Goal: Information Seeking & Learning: Learn about a topic

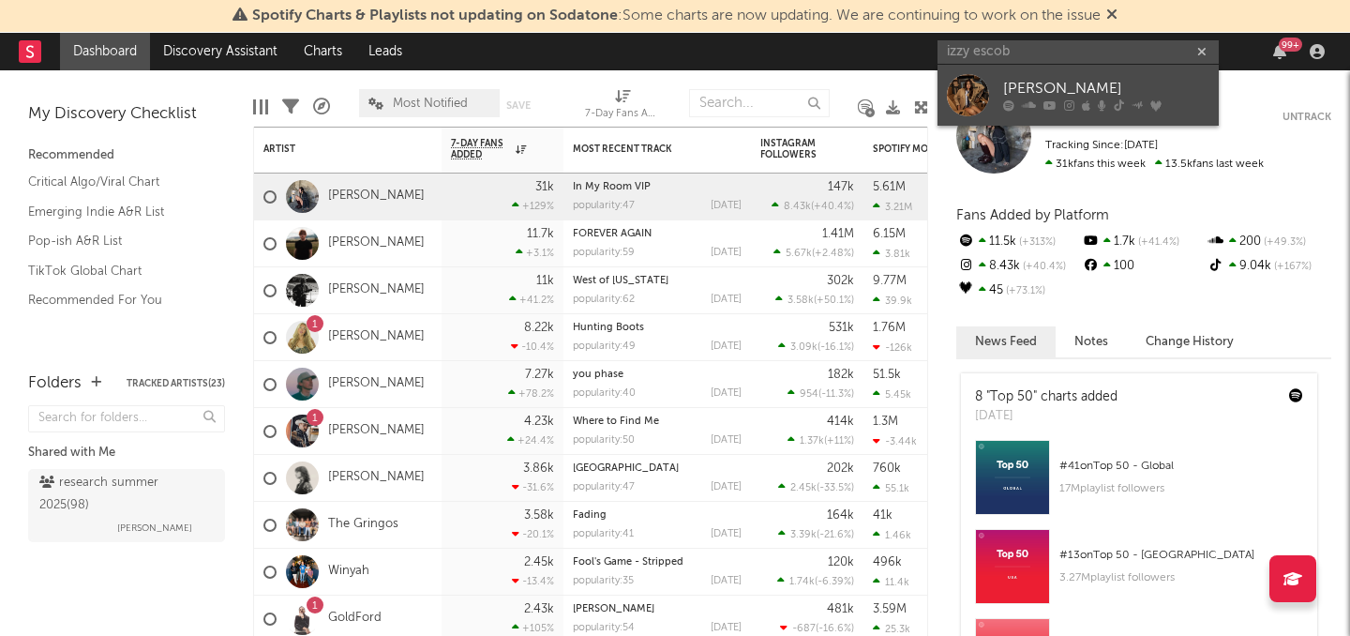
type input "izzy escob"
click at [983, 104] on div at bounding box center [968, 95] width 42 height 42
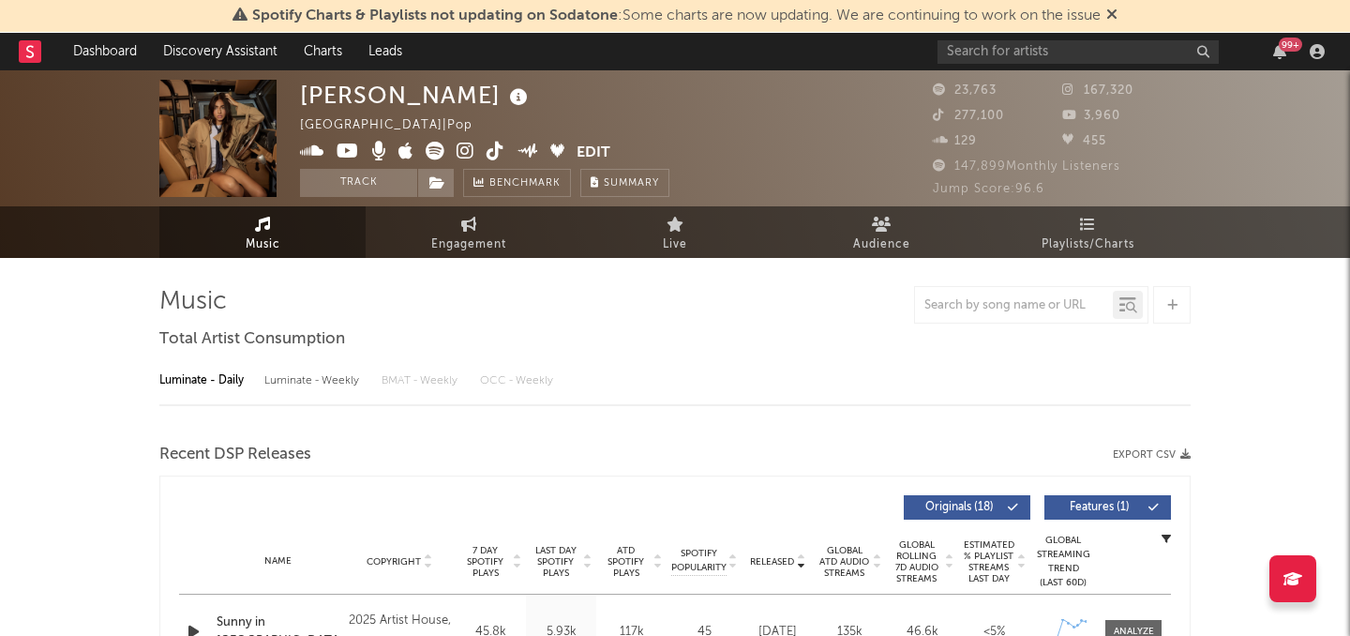
select select "6m"
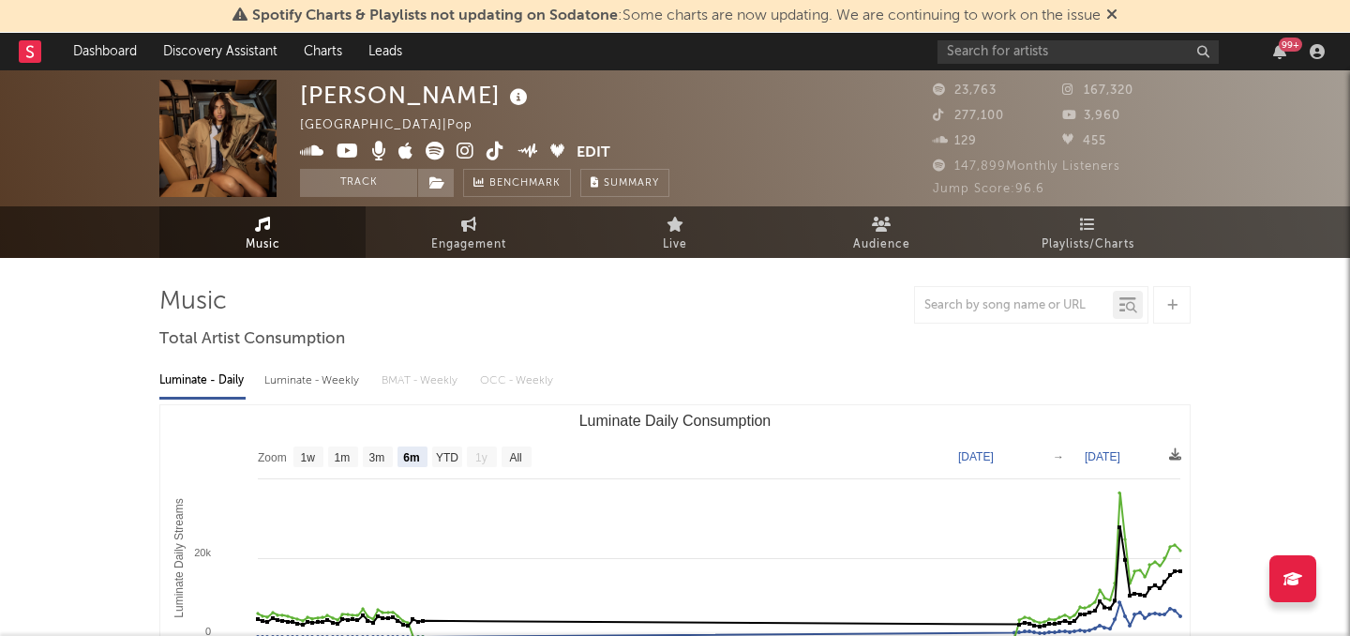
click at [458, 155] on icon at bounding box center [466, 151] width 18 height 19
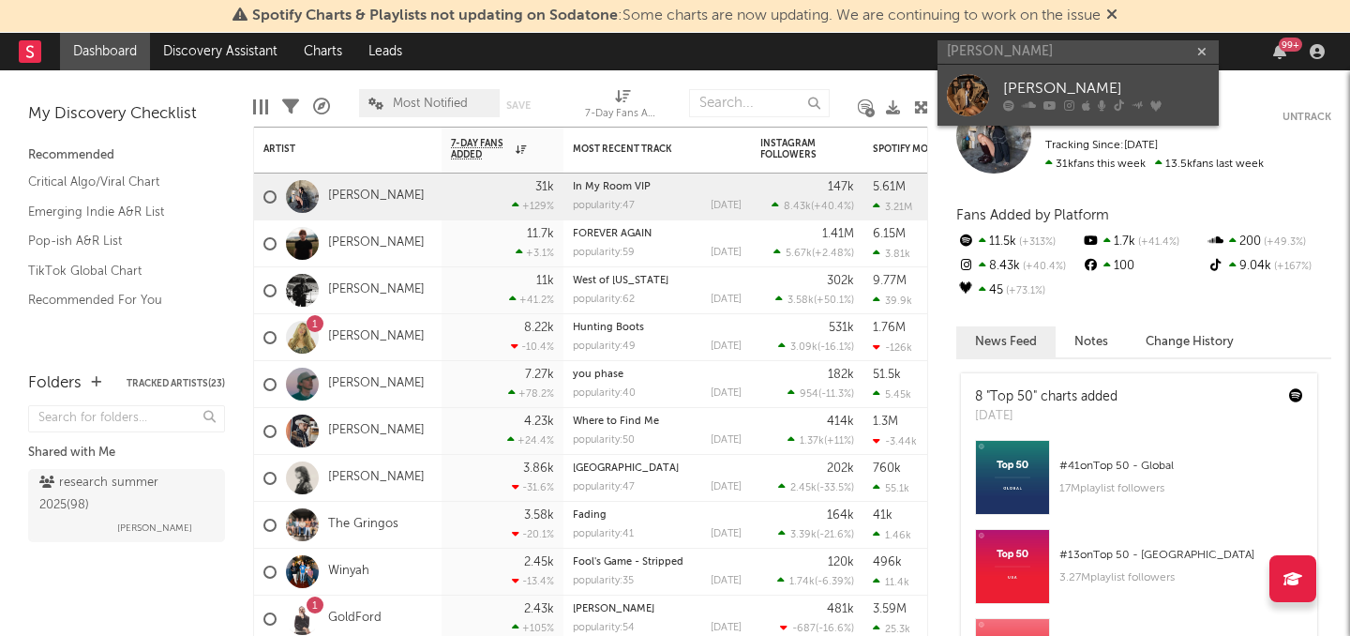
type input "izzy escobar"
click at [1022, 98] on div "Izzy Escobar" at bounding box center [1106, 89] width 206 height 23
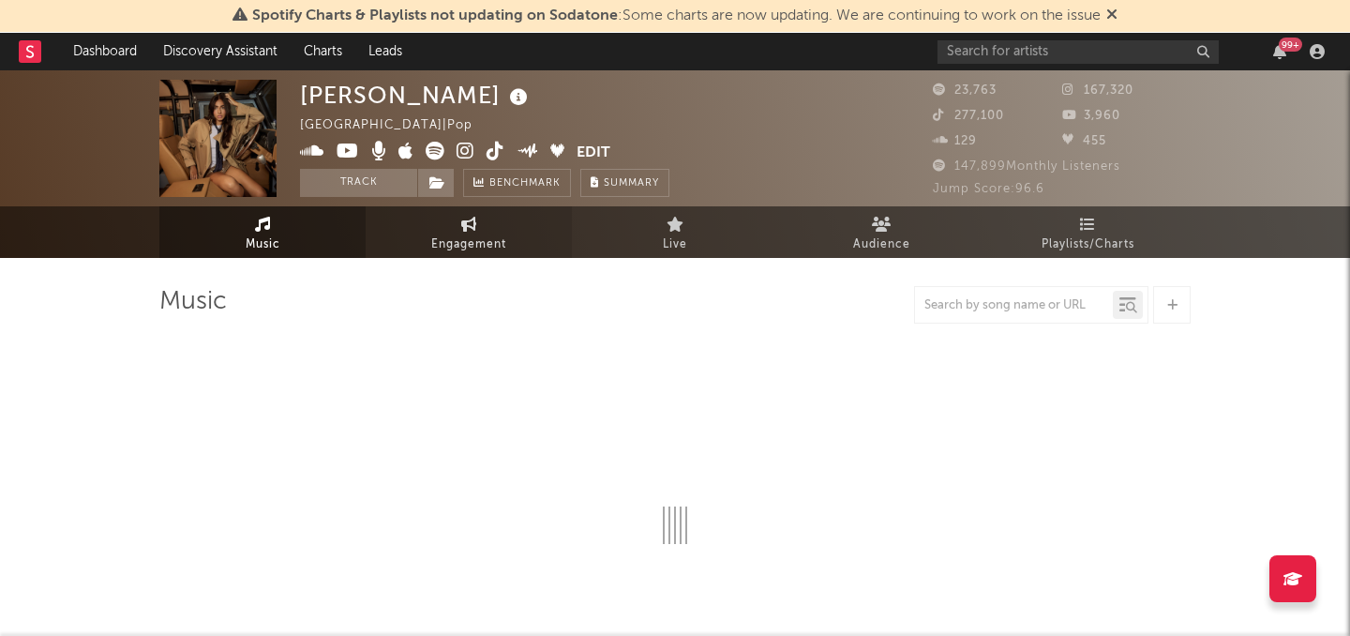
click at [488, 222] on link "Engagement" at bounding box center [469, 232] width 206 height 52
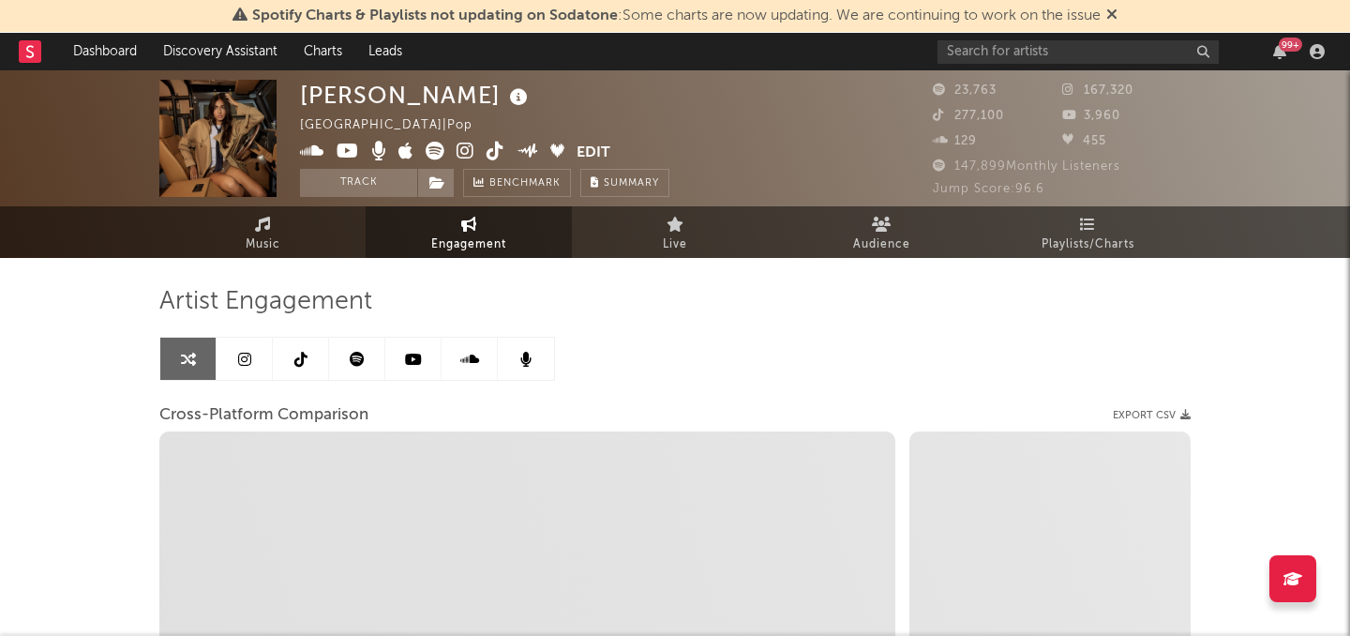
select select "1w"
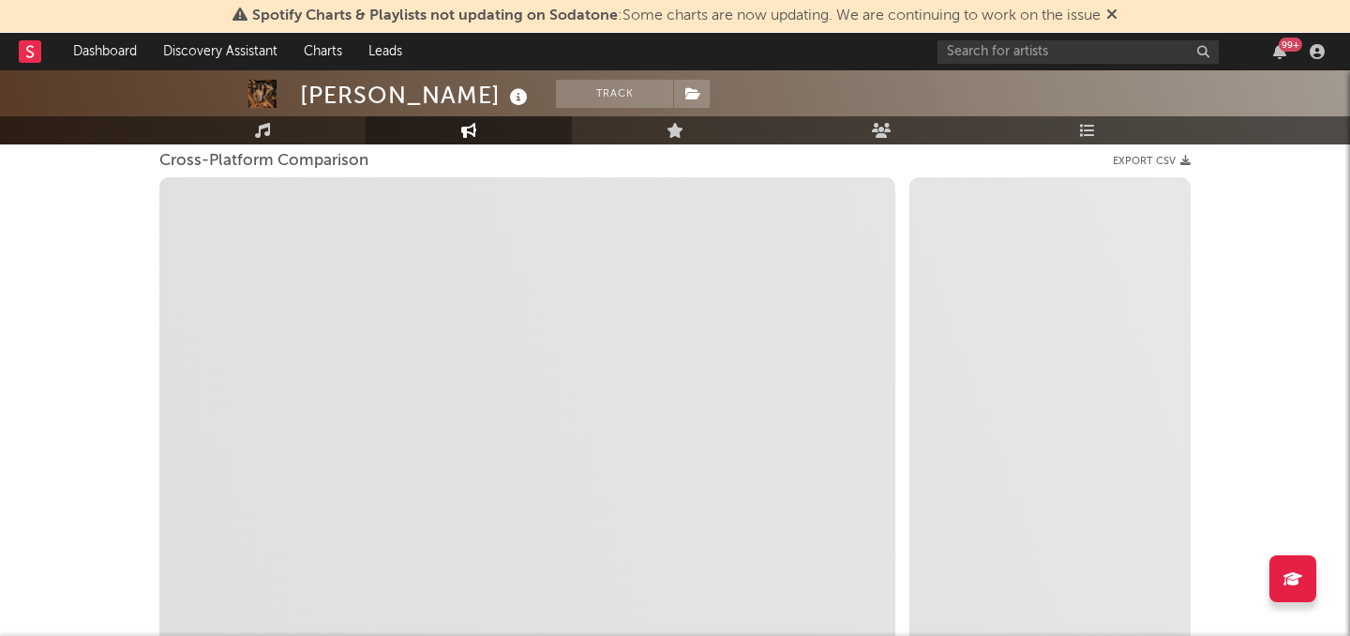
select select "1m"
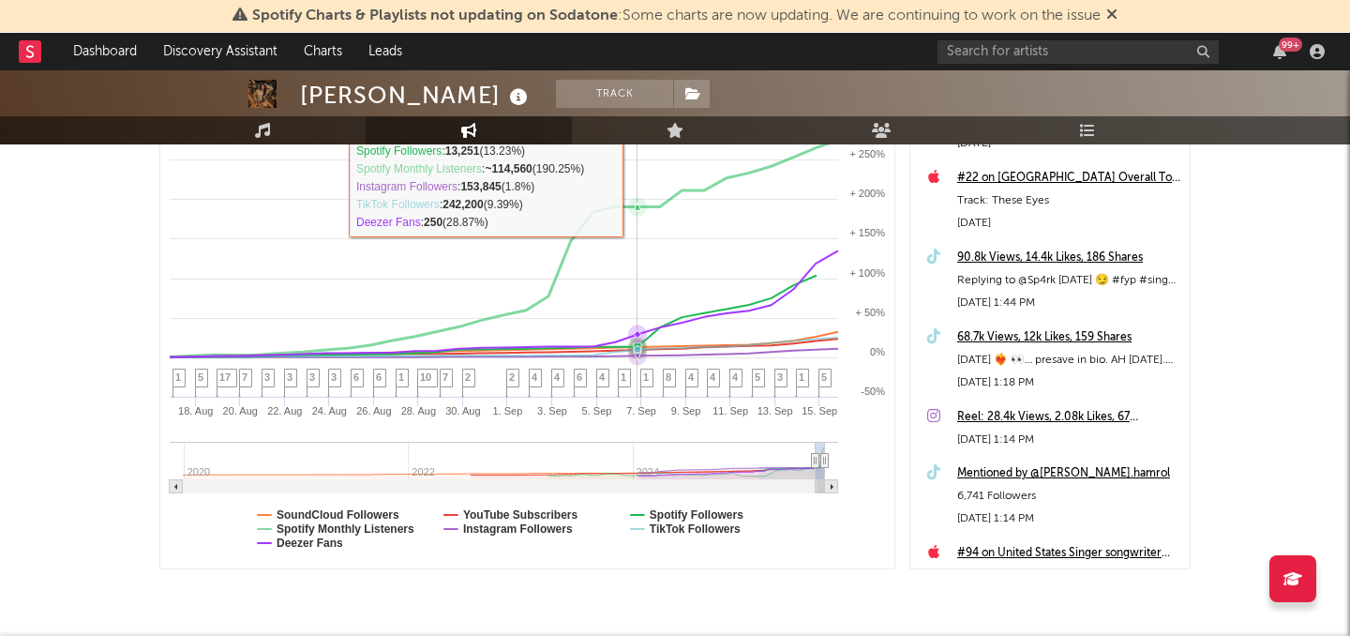
scroll to position [367, 0]
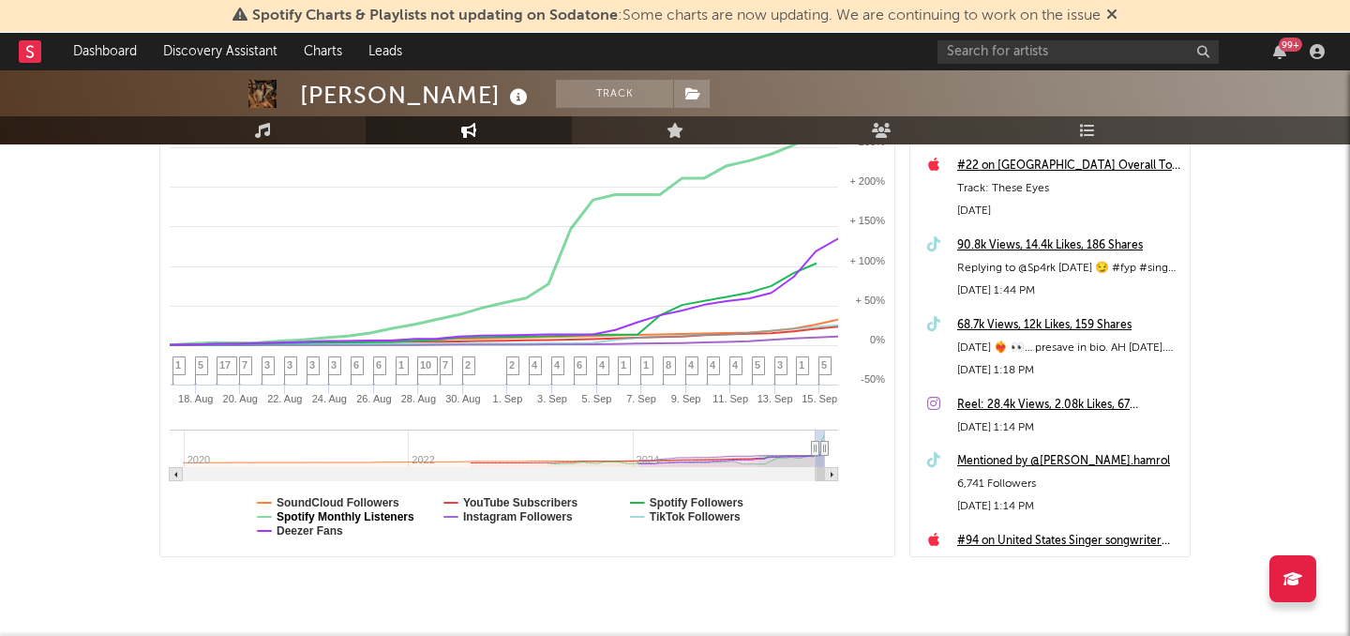
click at [370, 518] on text "Spotify Monthly Listeners" at bounding box center [346, 516] width 138 height 13
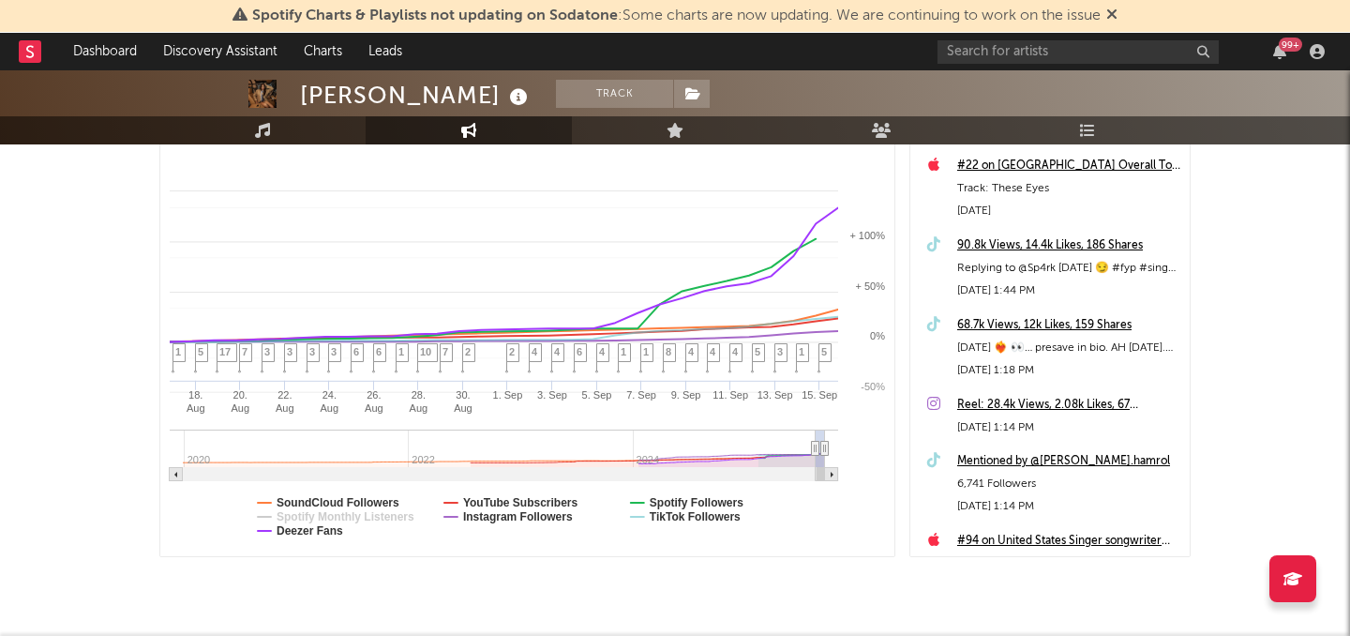
select select "1m"
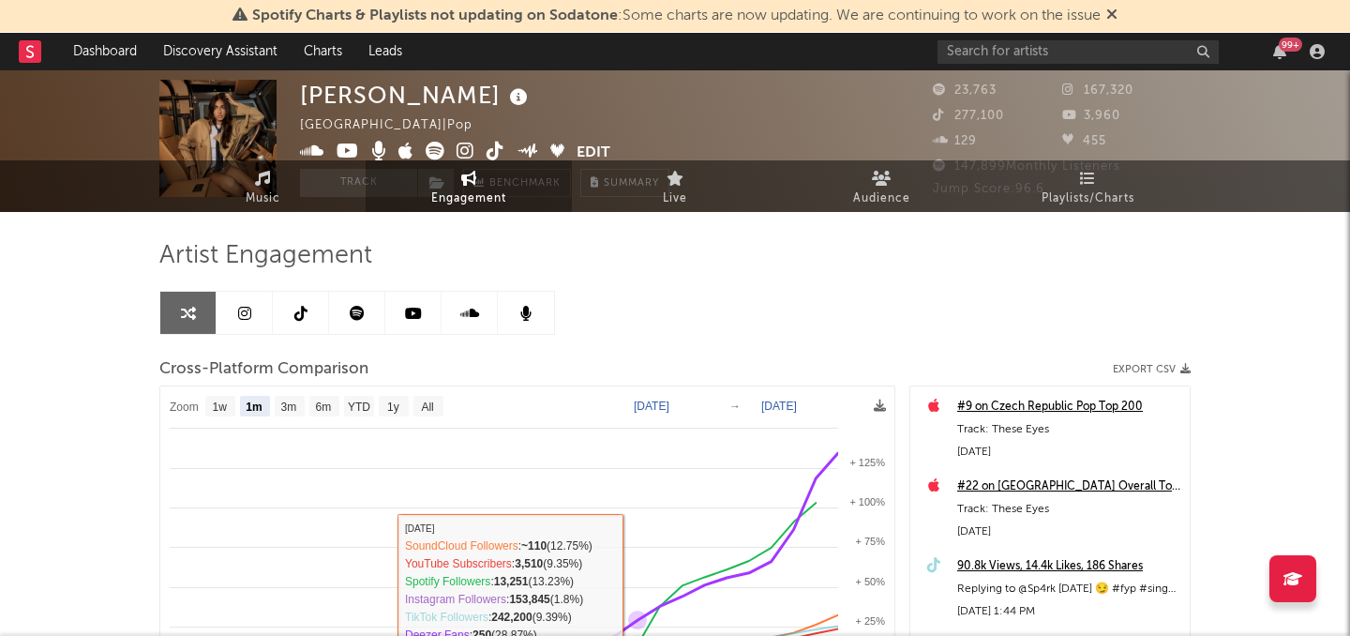
scroll to position [0, 0]
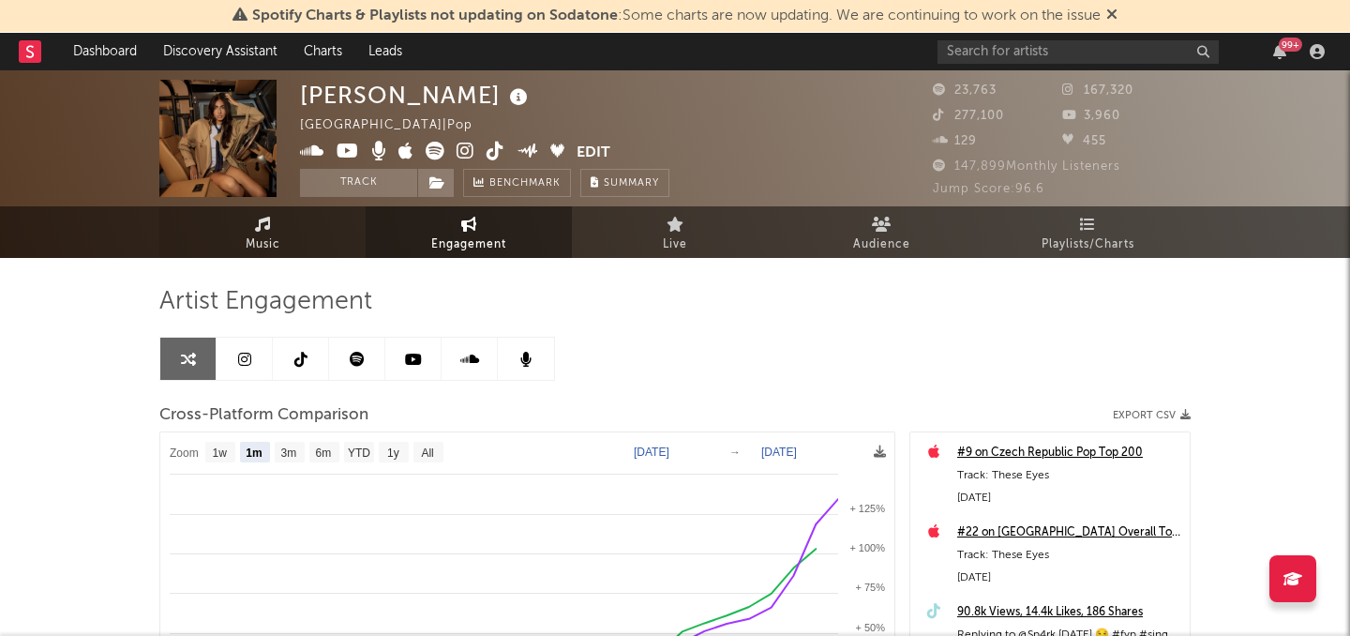
click at [224, 220] on link "Music" at bounding box center [262, 232] width 206 height 52
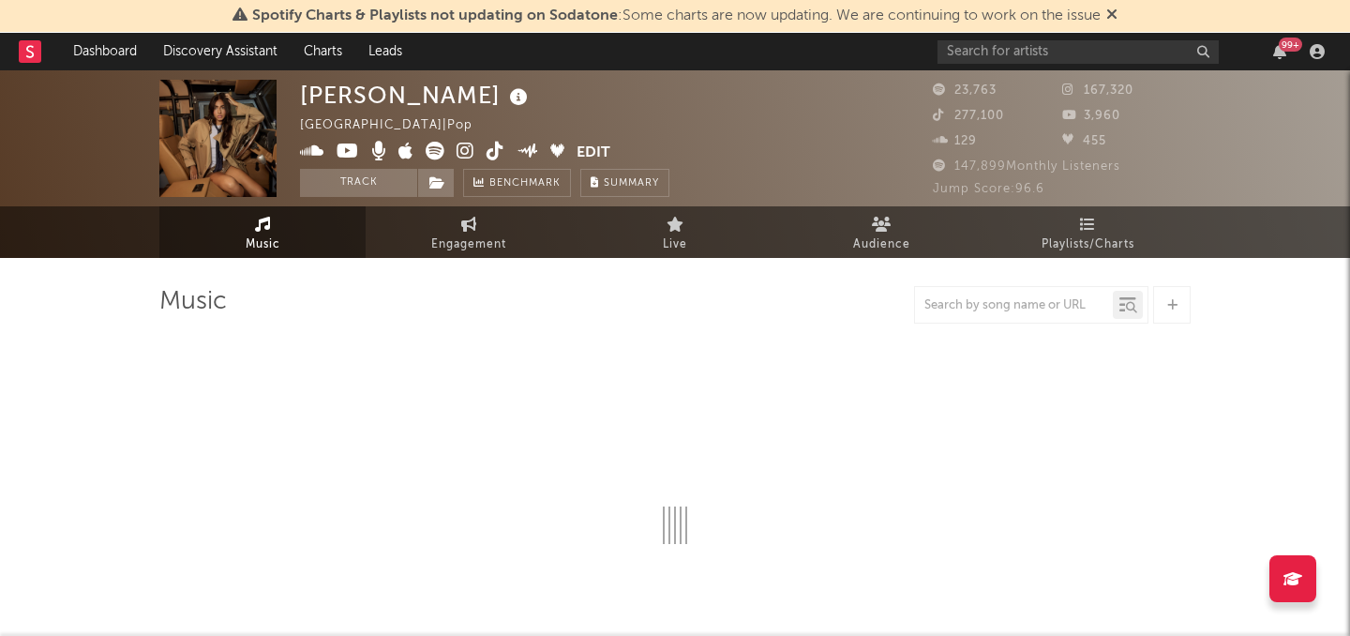
select select "6m"
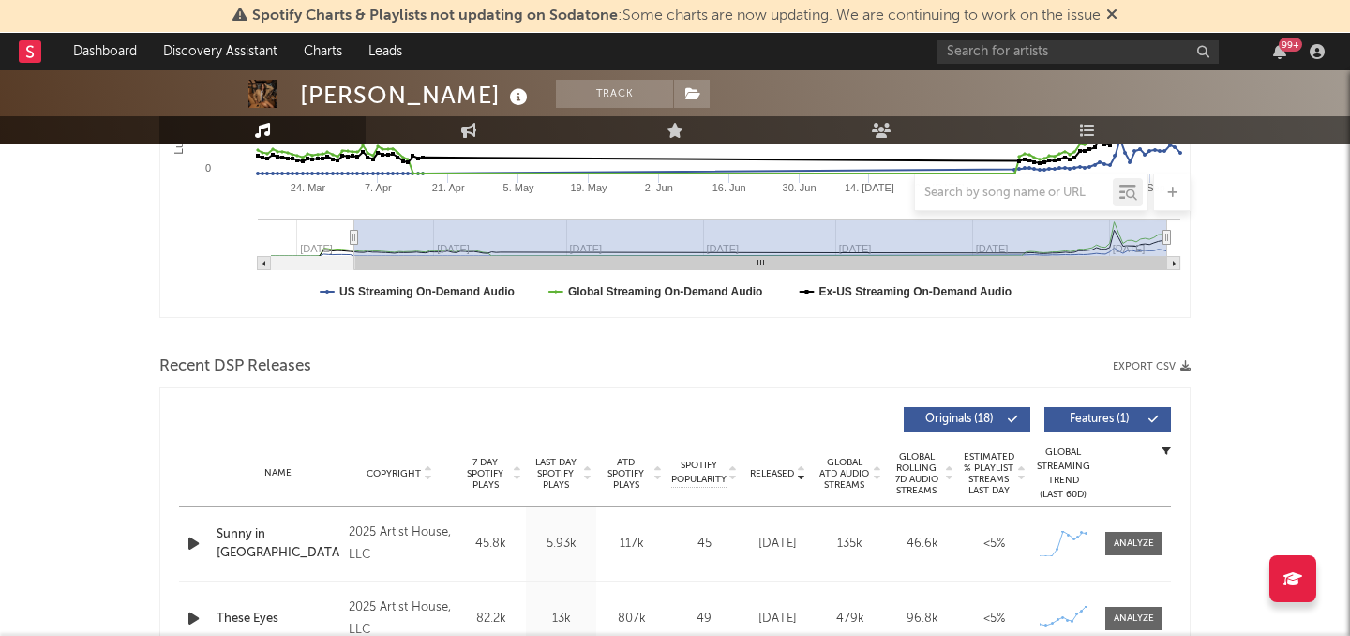
scroll to position [299, 0]
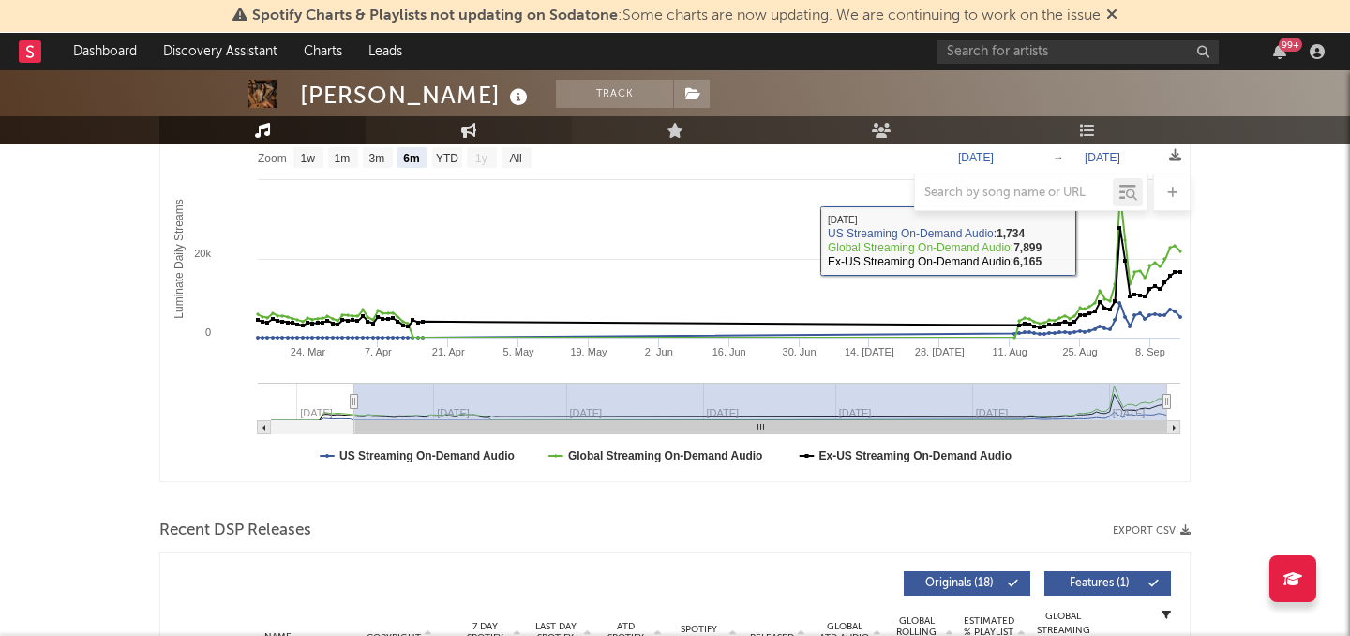
click at [466, 131] on icon at bounding box center [469, 130] width 16 height 15
select select "1w"
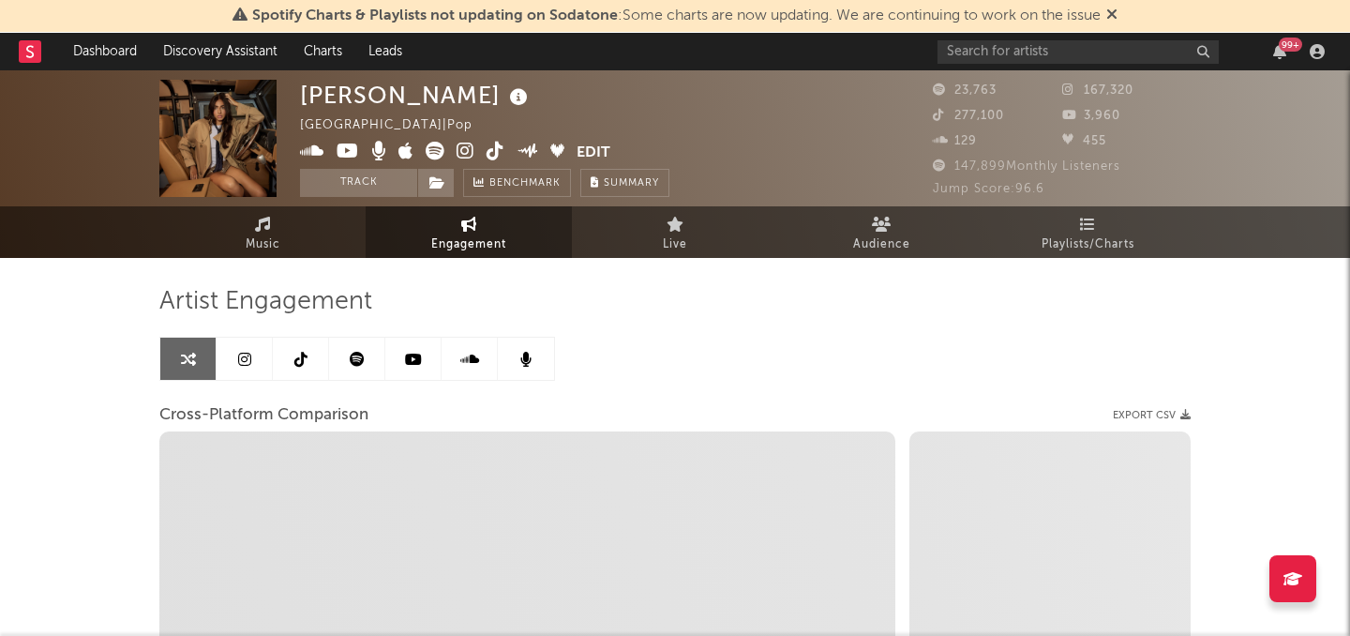
select select "1m"
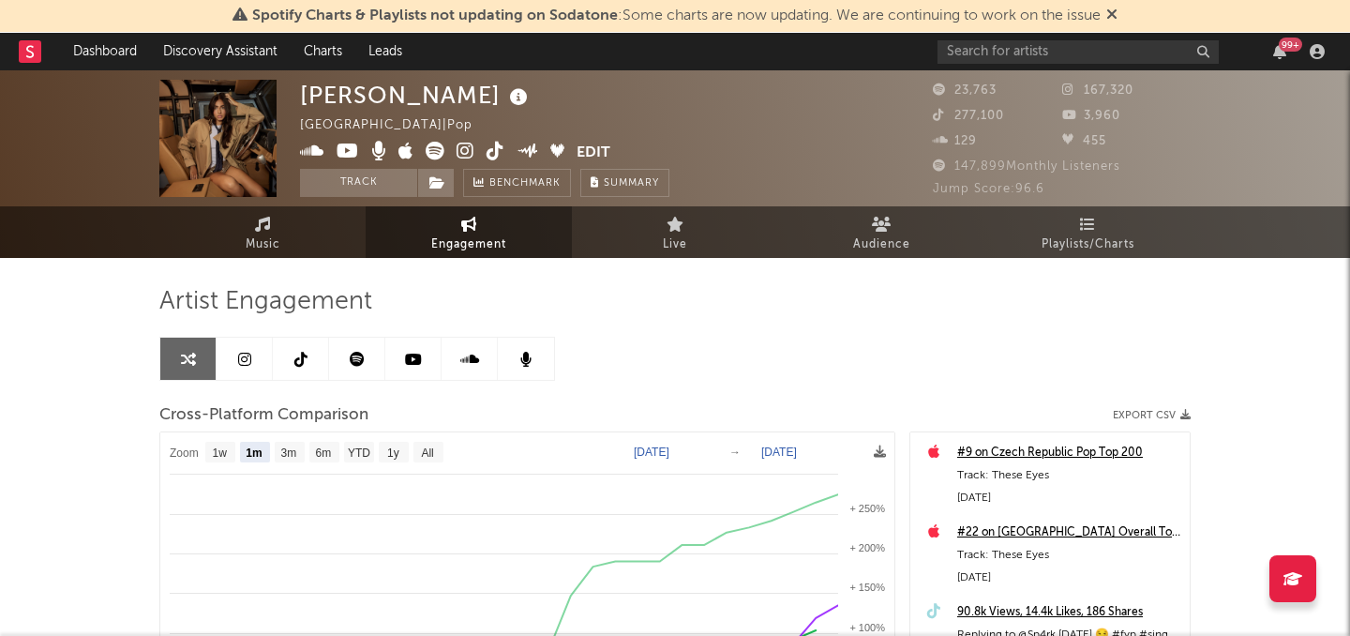
click at [349, 370] on link at bounding box center [357, 359] width 56 height 42
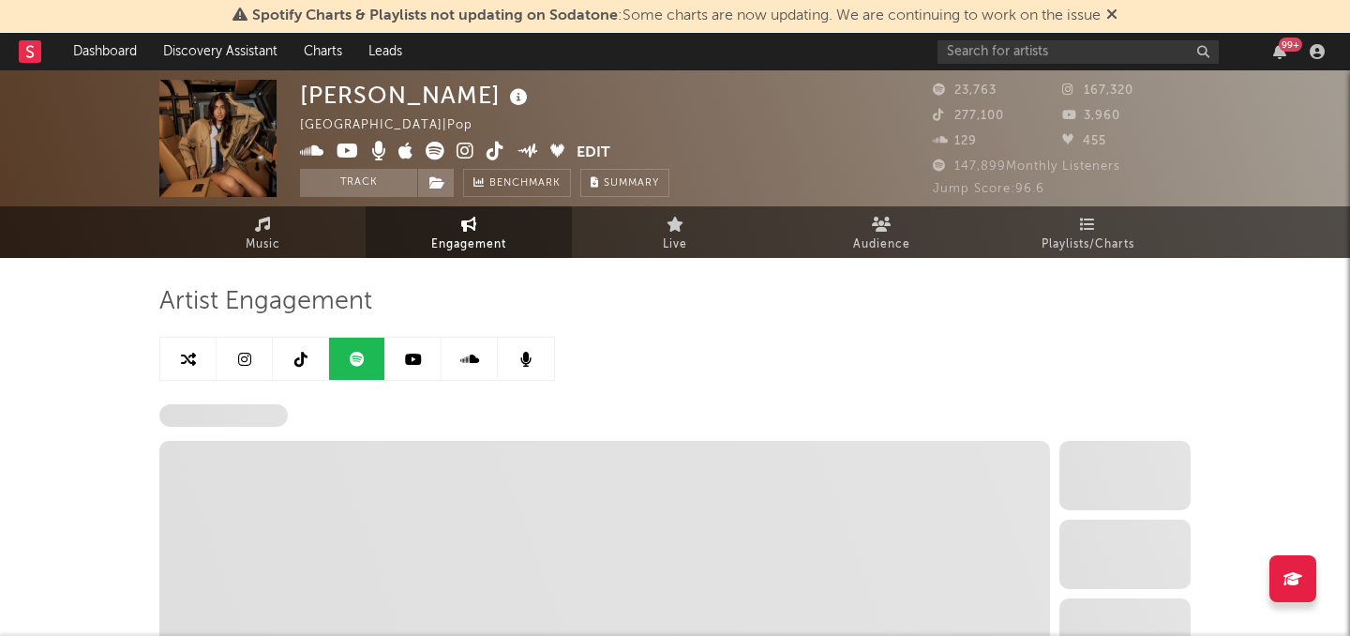
select select "6m"
select select "1w"
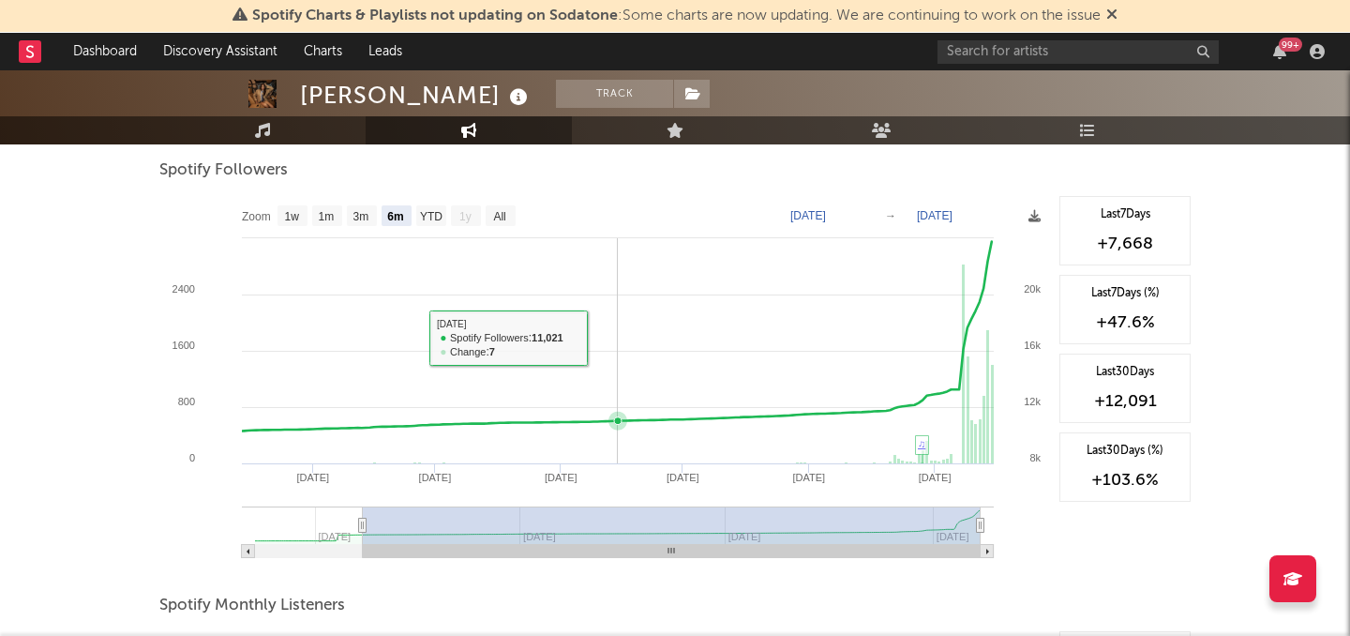
scroll to position [236, 0]
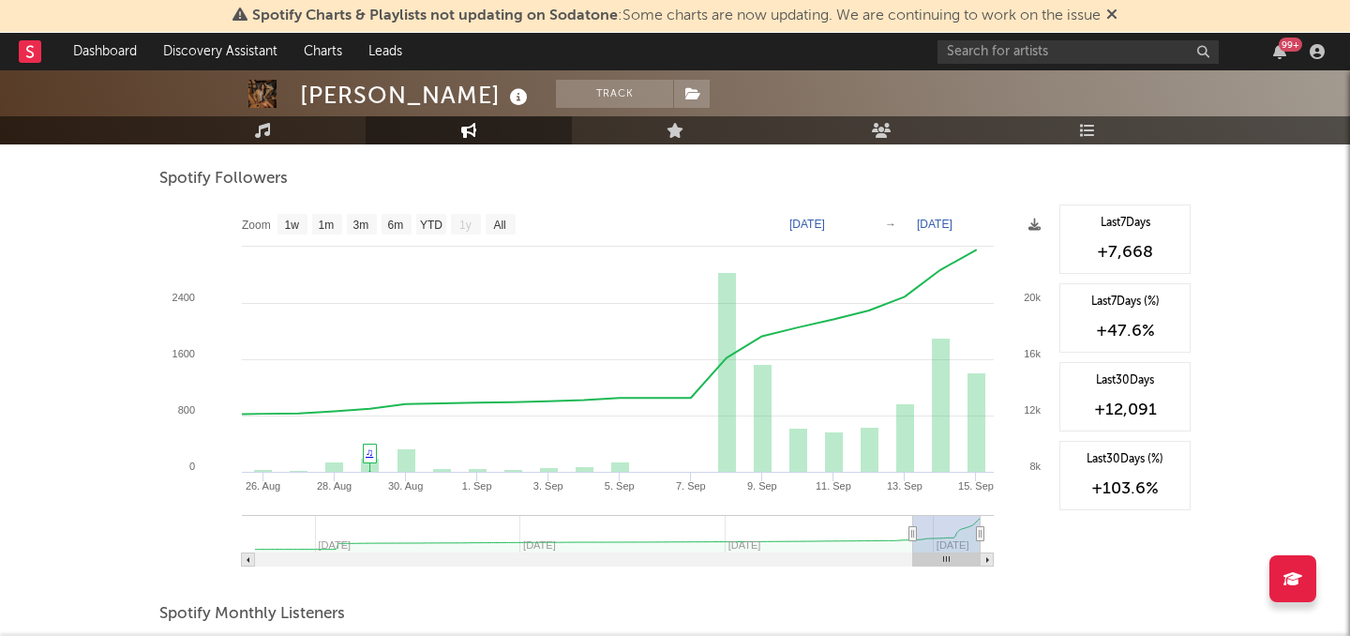
type input "2025-08-24"
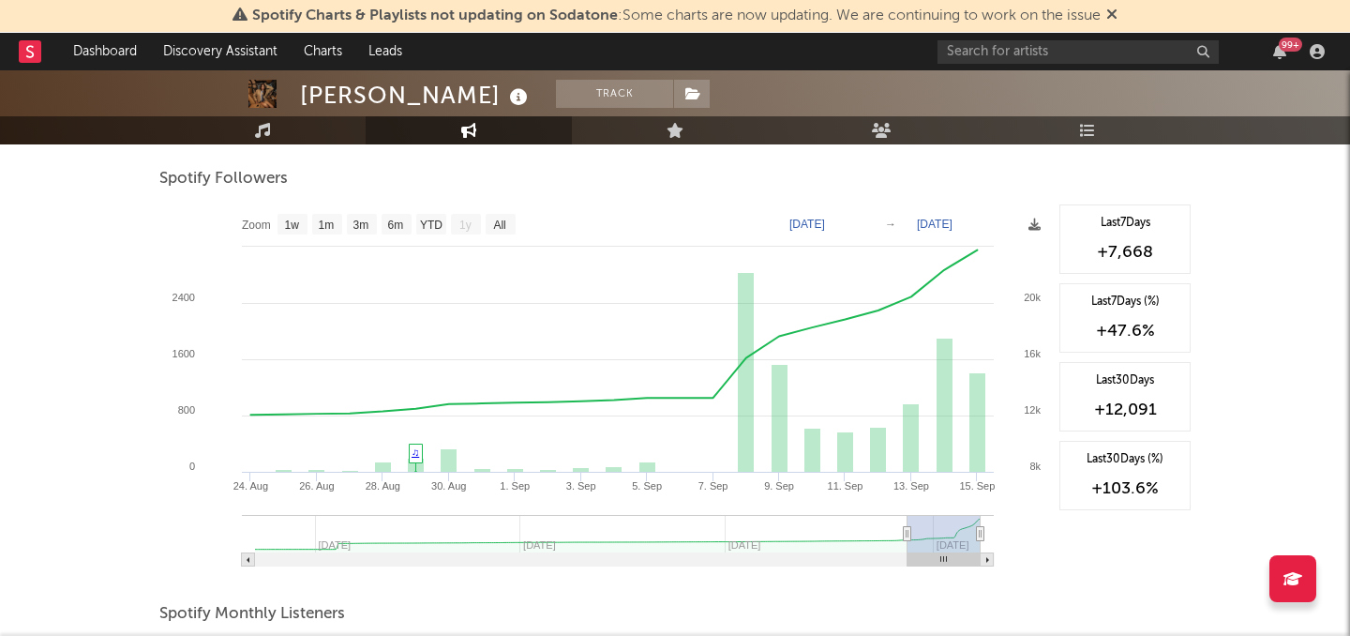
drag, startPoint x: 360, startPoint y: 531, endPoint x: 908, endPoint y: 548, distance: 547.9
click at [908, 548] on g at bounding box center [618, 541] width 752 height 52
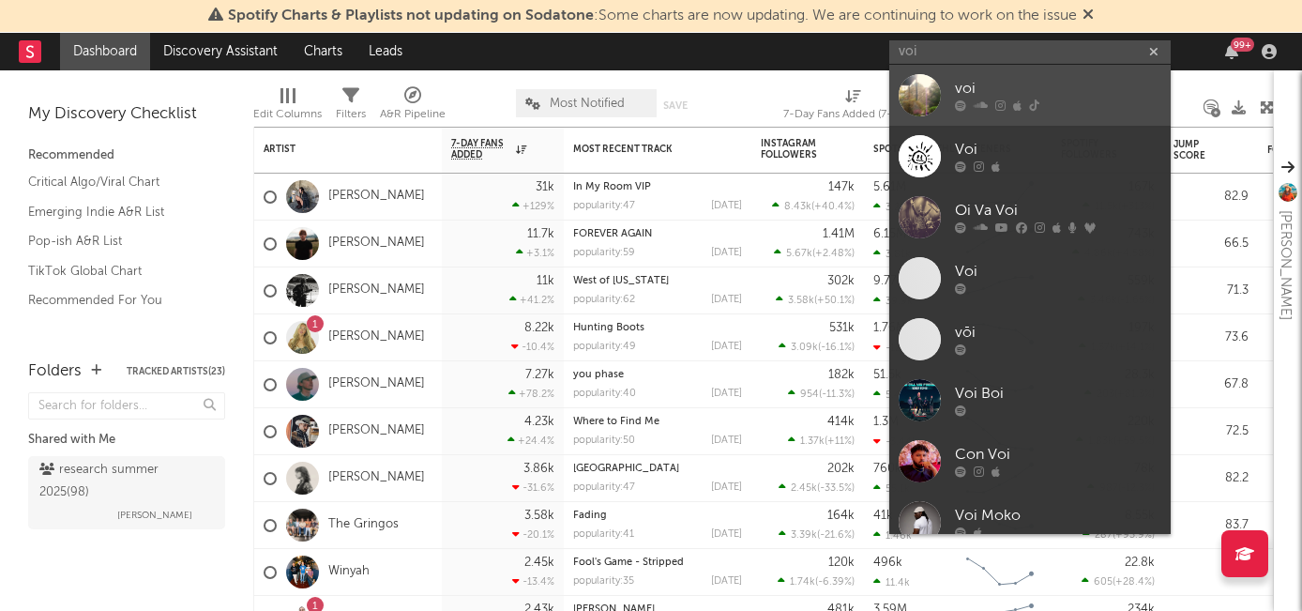
type input "voi"
click at [1031, 98] on div "voi" at bounding box center [1058, 89] width 206 height 23
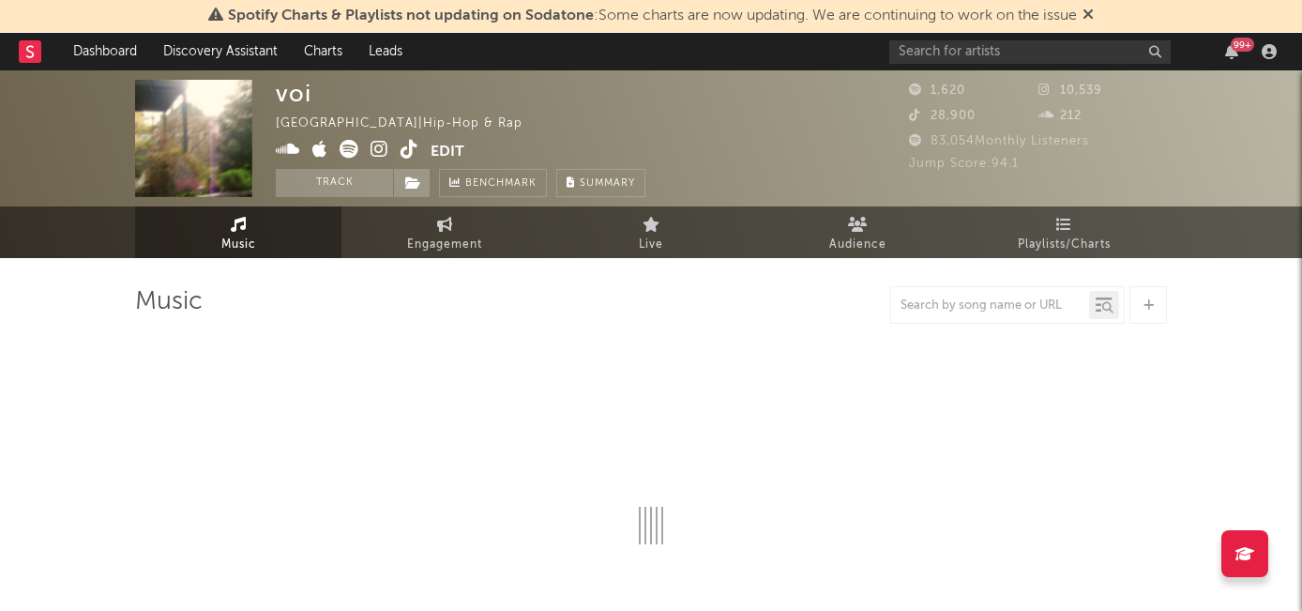
select select "1w"
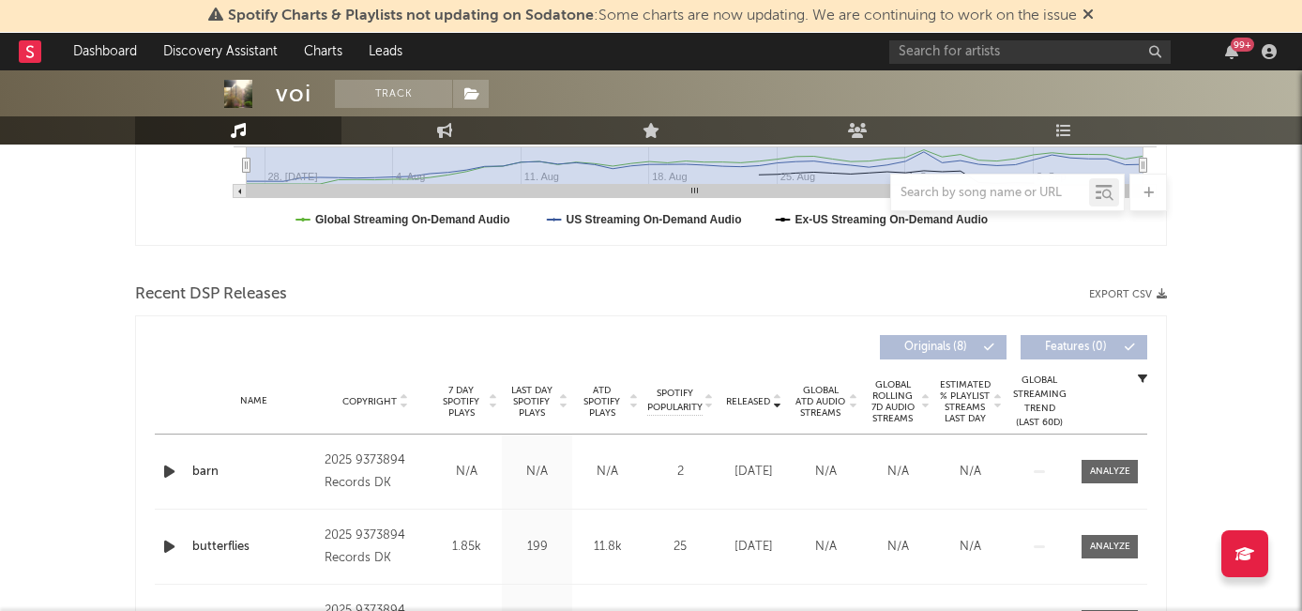
scroll to position [722, 0]
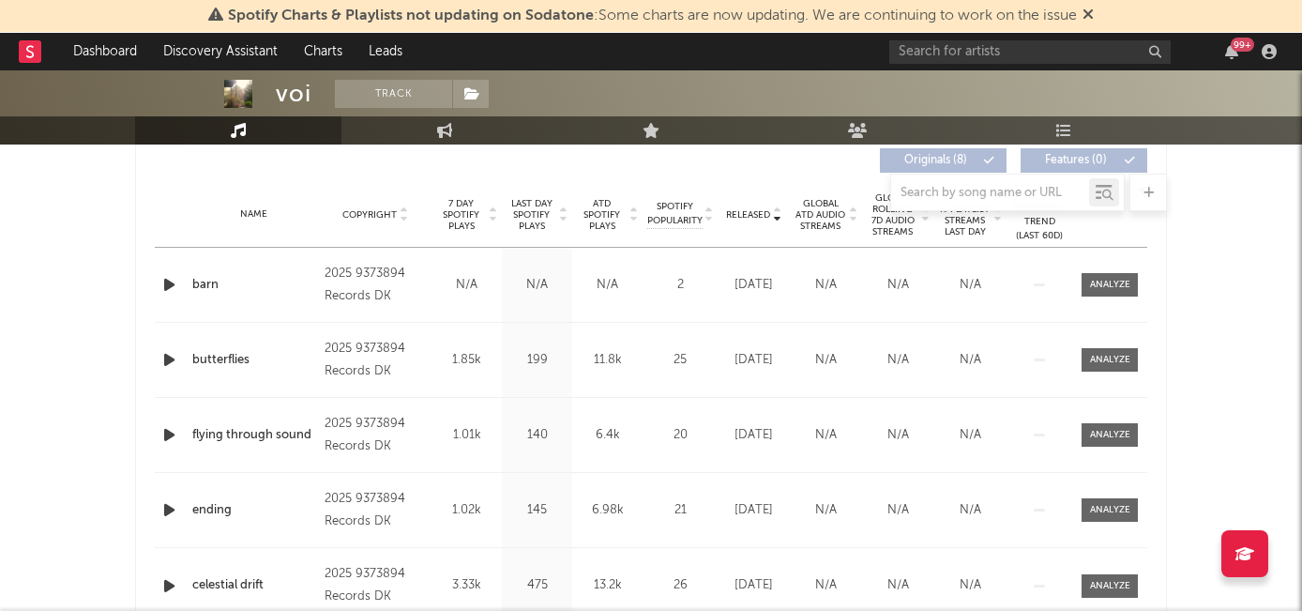
click at [170, 288] on icon "button" at bounding box center [169, 284] width 20 height 23
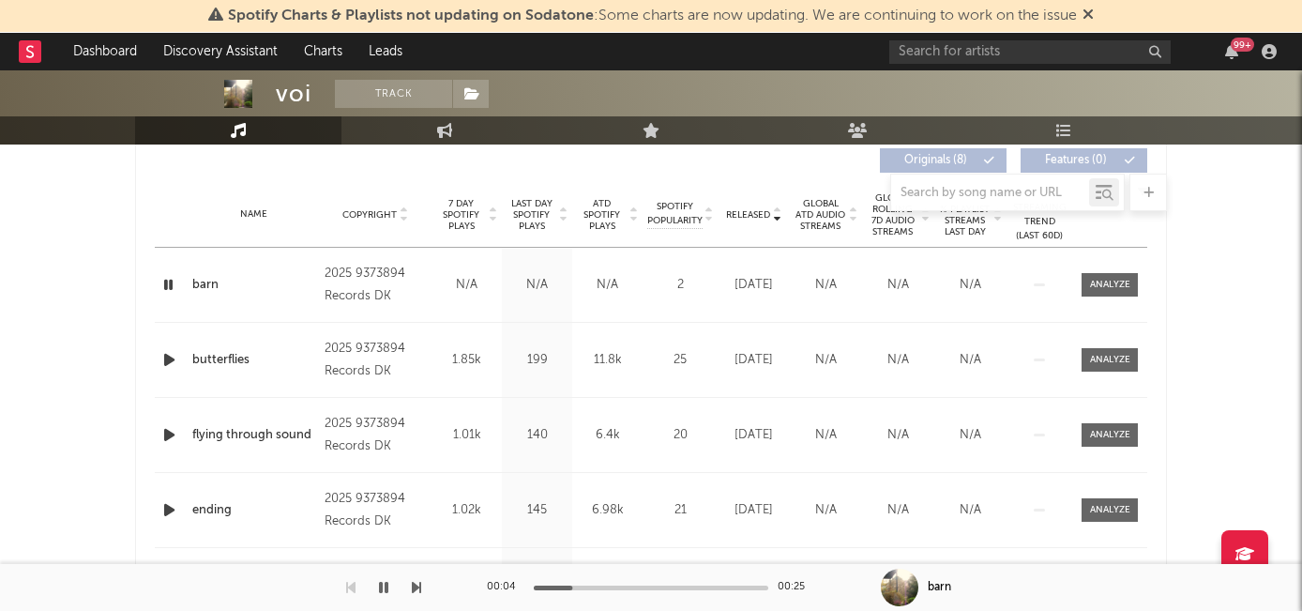
click at [164, 364] on icon "button" at bounding box center [169, 359] width 20 height 23
click at [169, 440] on icon "button" at bounding box center [169, 434] width 20 height 23
click at [166, 435] on icon "button" at bounding box center [168, 434] width 18 height 23
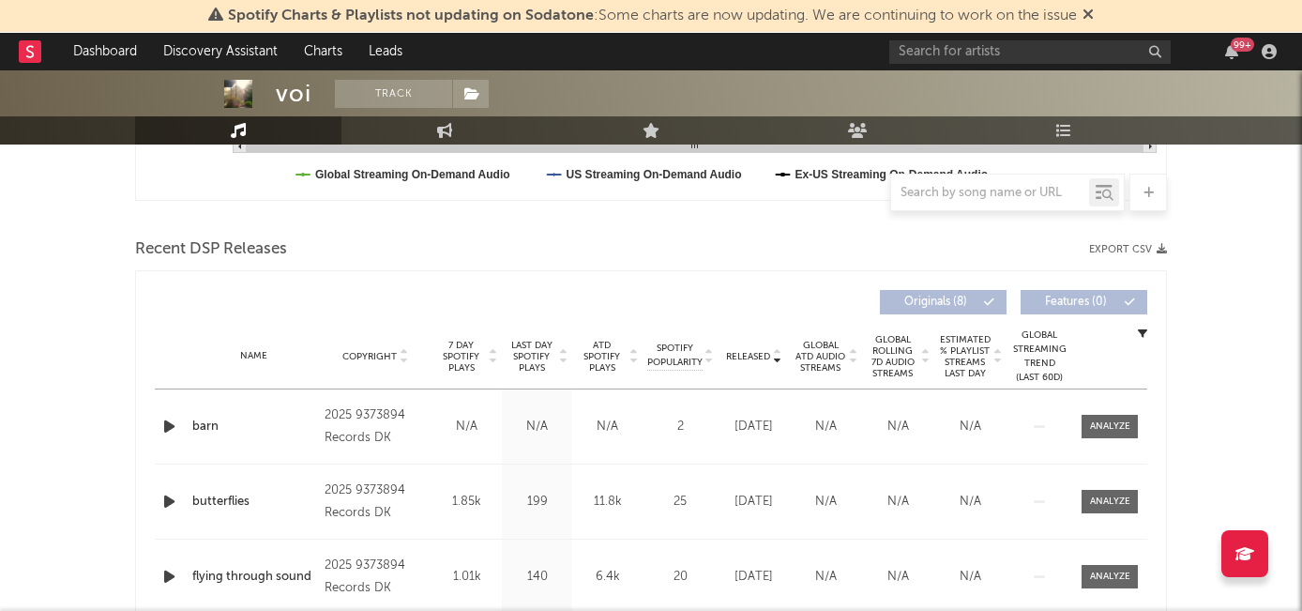
scroll to position [582, 0]
click at [475, 347] on span "7 Day Spotify Plays" at bounding box center [461, 355] width 50 height 34
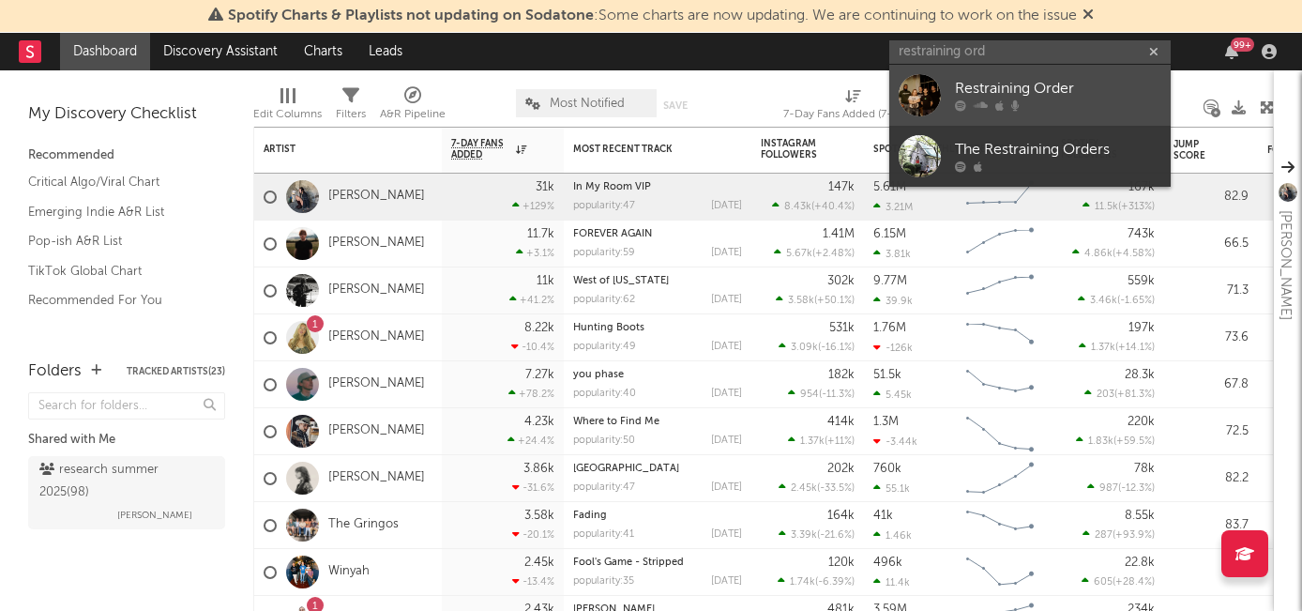
type input "restraining ord"
click at [972, 96] on div "Restraining Order" at bounding box center [1058, 89] width 206 height 23
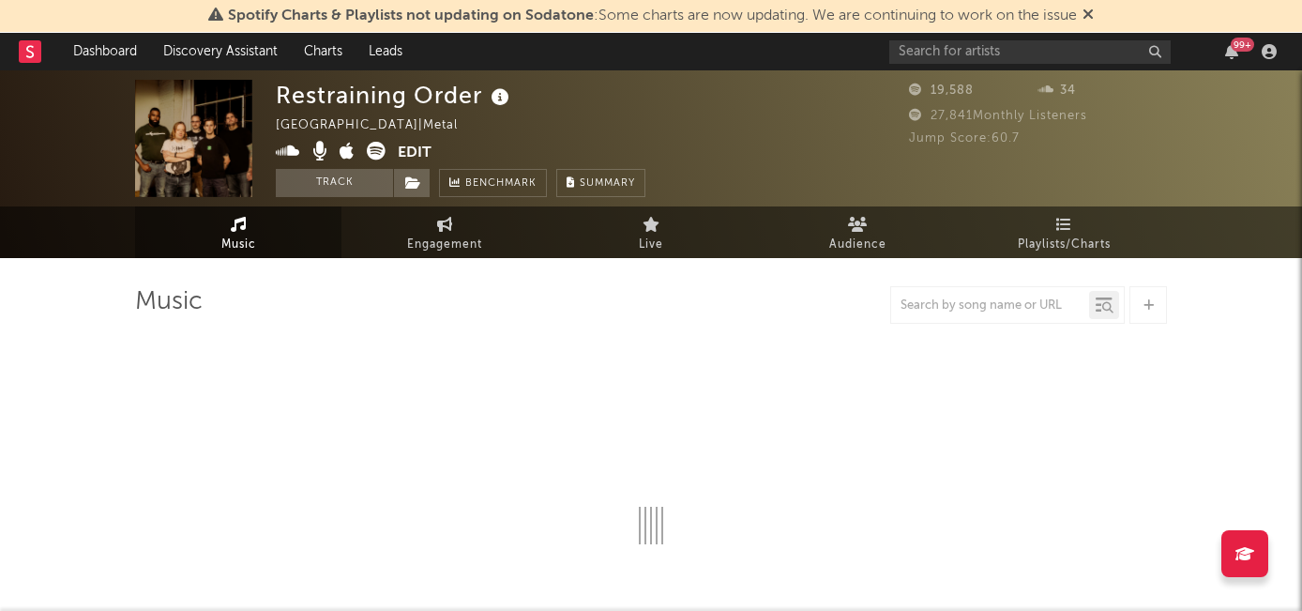
select select "6m"
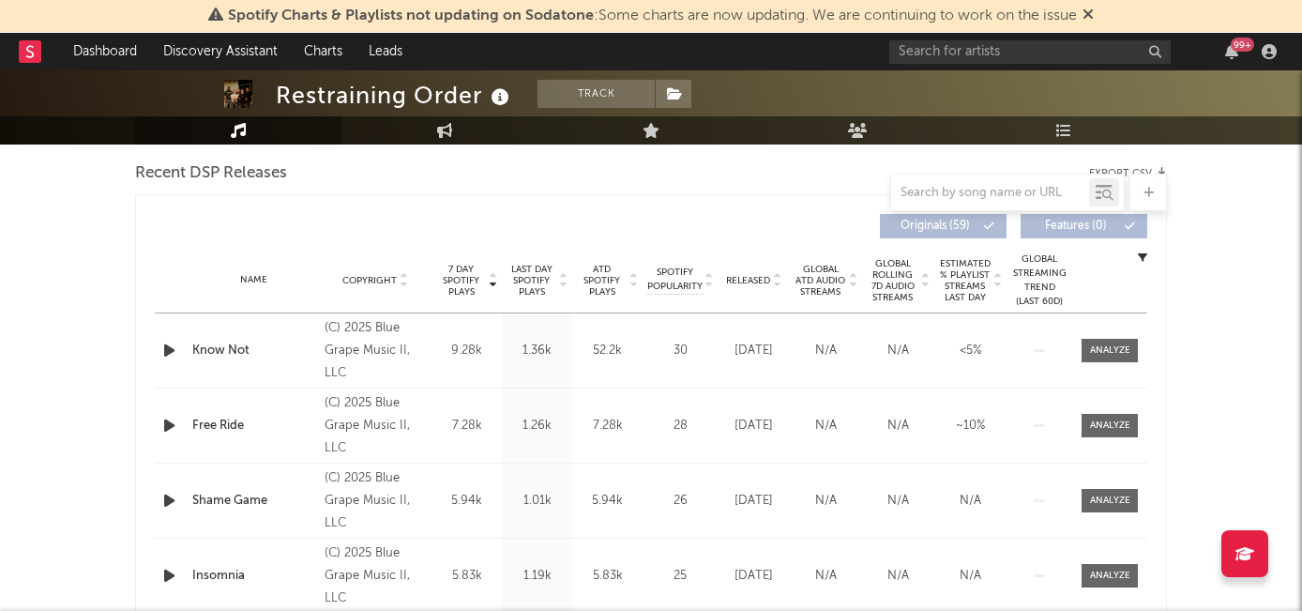
scroll to position [669, 0]
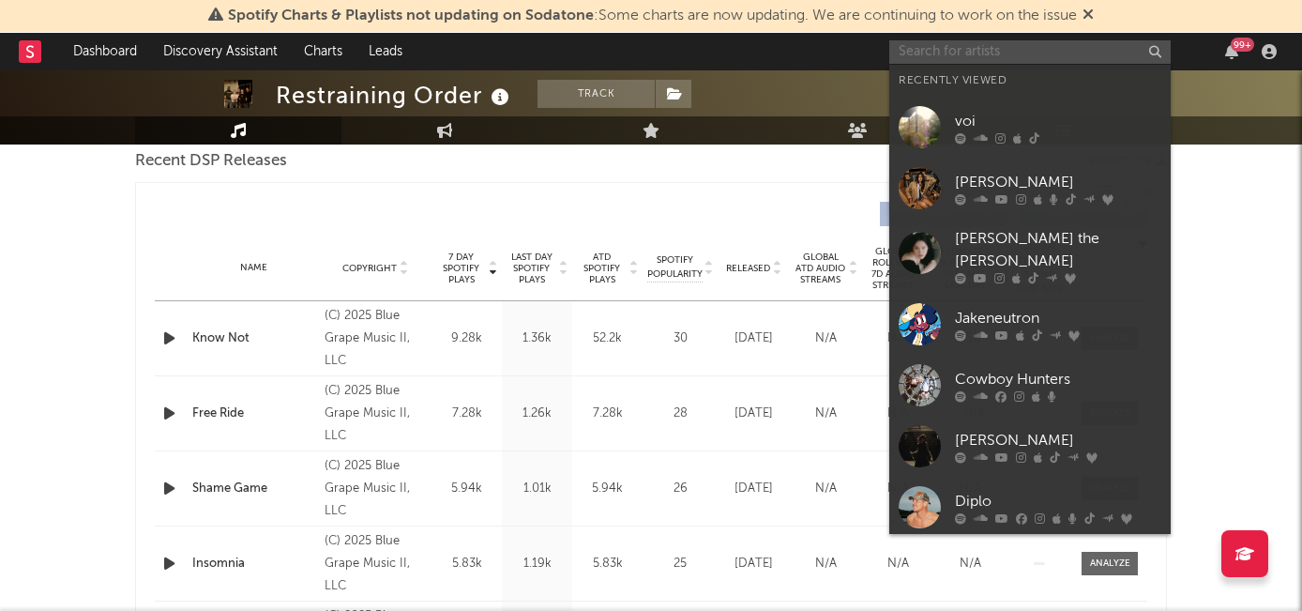
click at [1002, 50] on input "text" at bounding box center [1029, 51] width 281 height 23
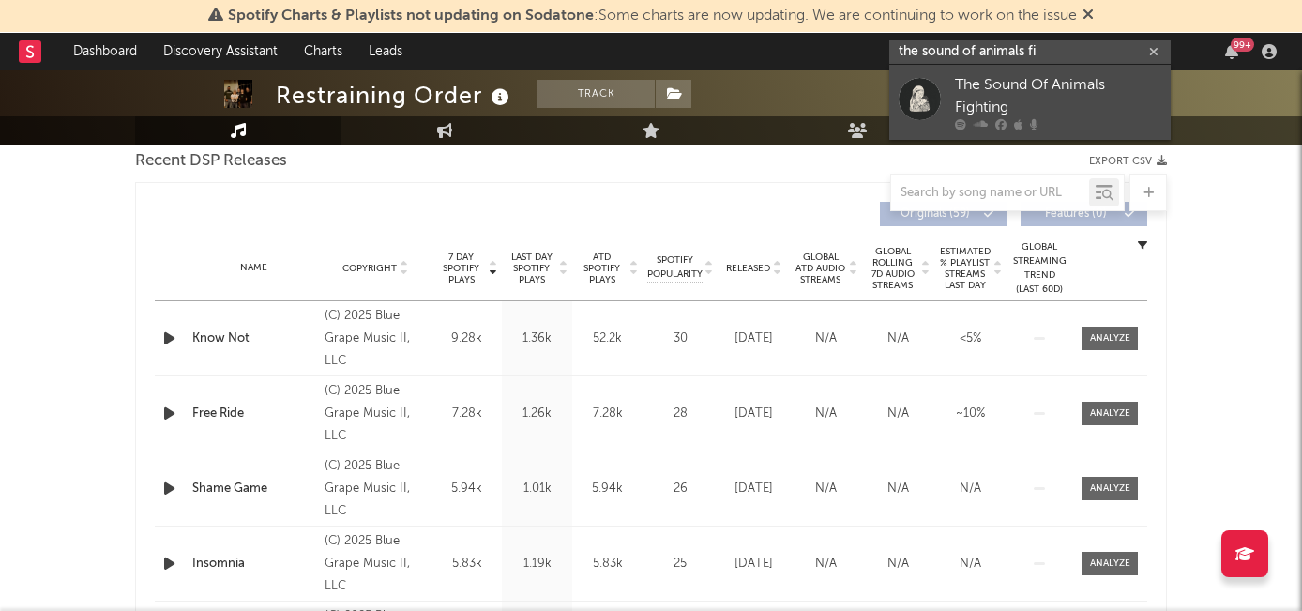
type input "the sound of animals fi"
click at [1015, 93] on div "The Sound Of Animals Fighting" at bounding box center [1058, 96] width 206 height 45
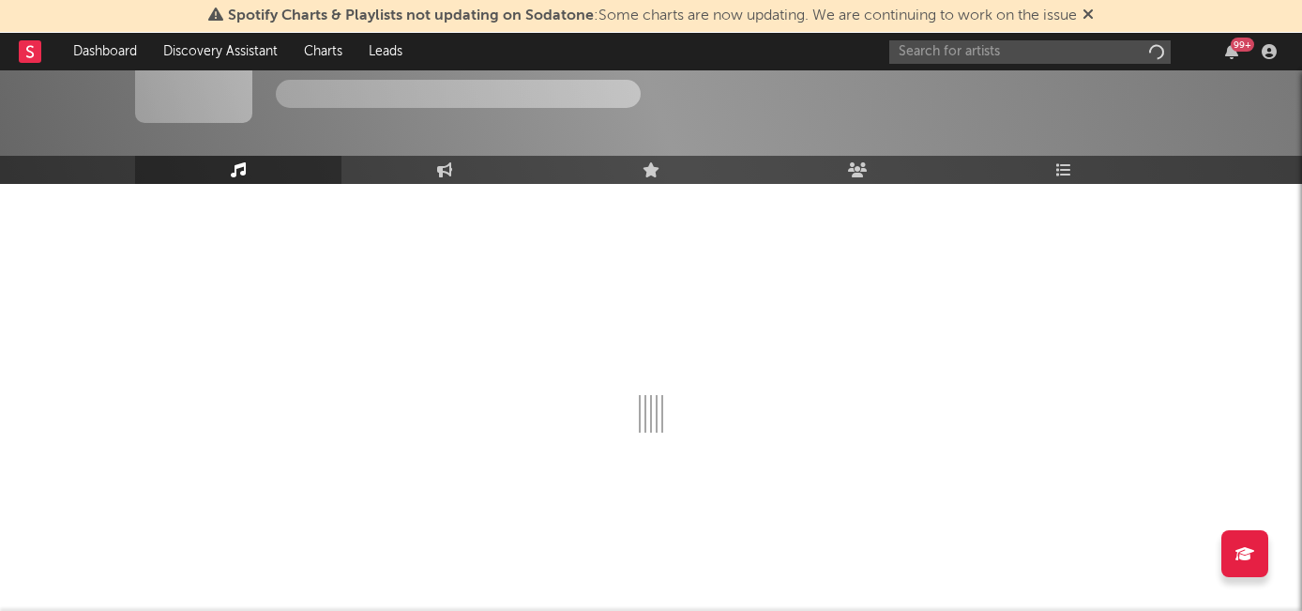
scroll to position [74, 0]
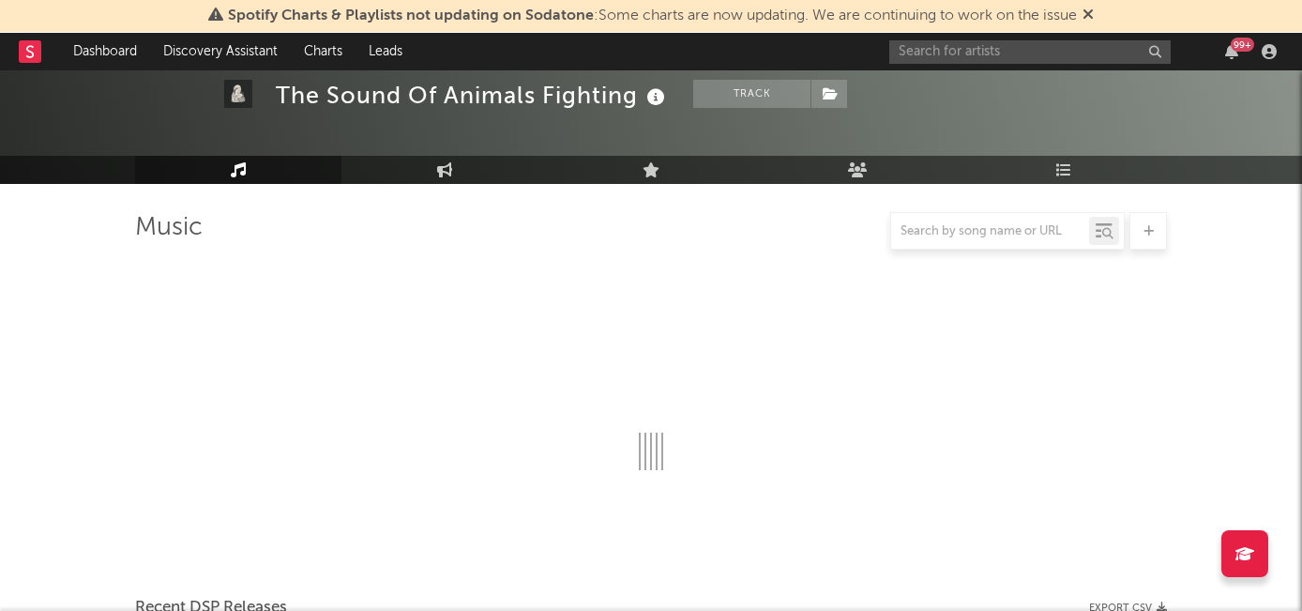
select select "6m"
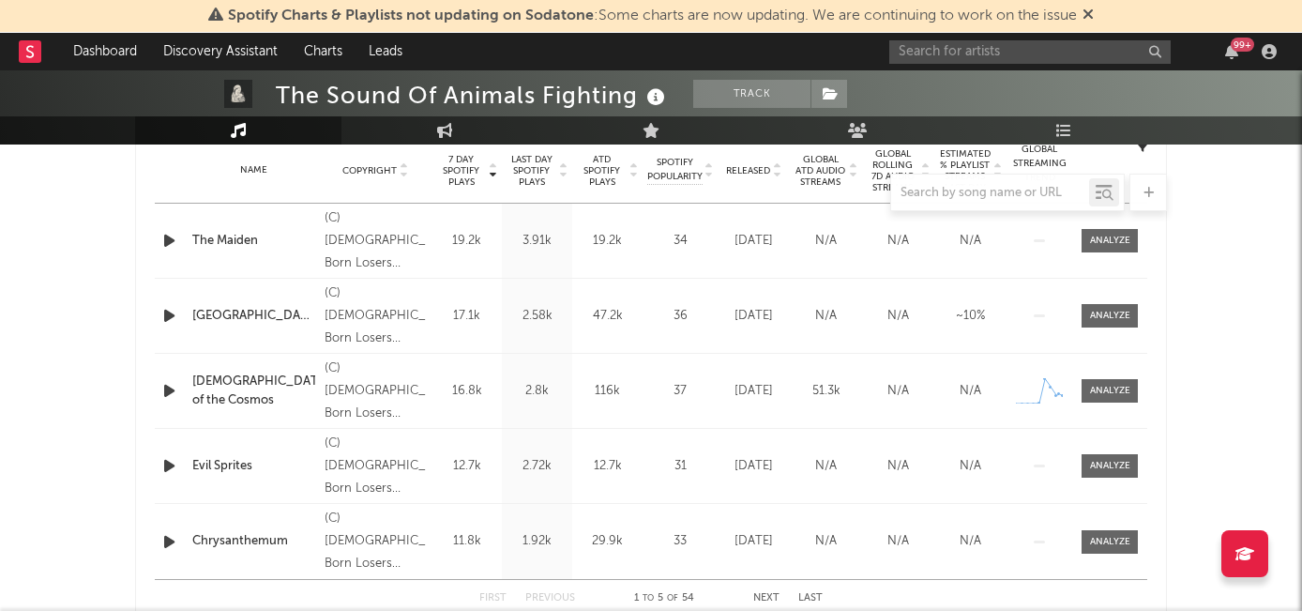
scroll to position [757, 0]
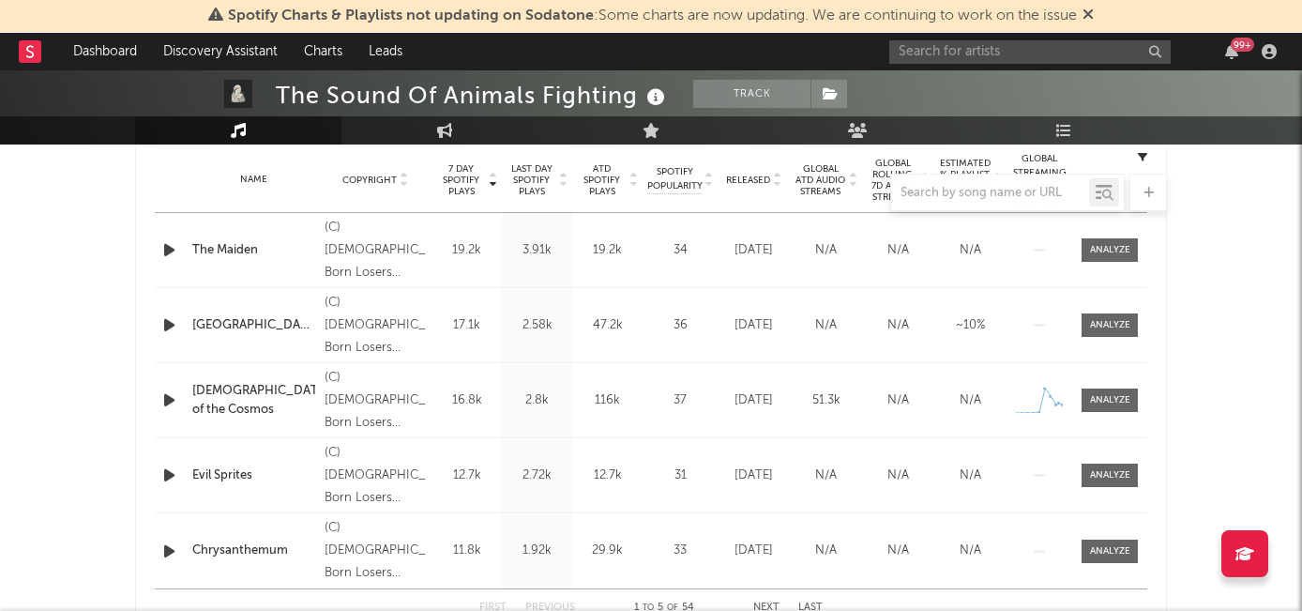
click at [173, 249] on icon "button" at bounding box center [169, 249] width 20 height 23
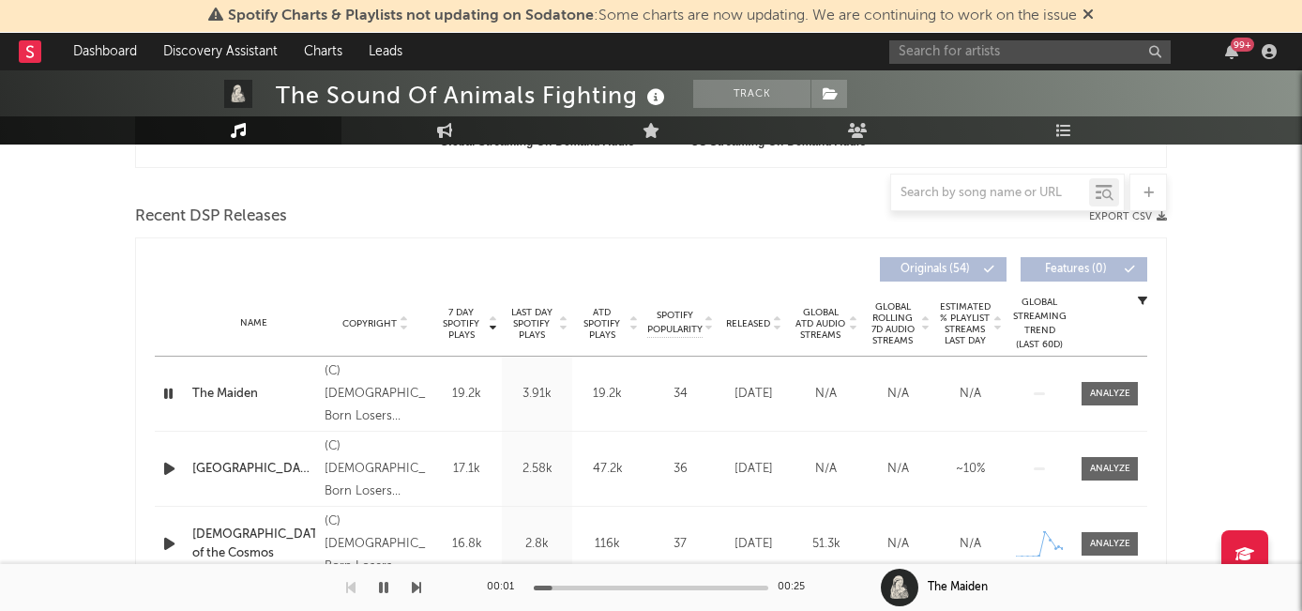
scroll to position [659, 0]
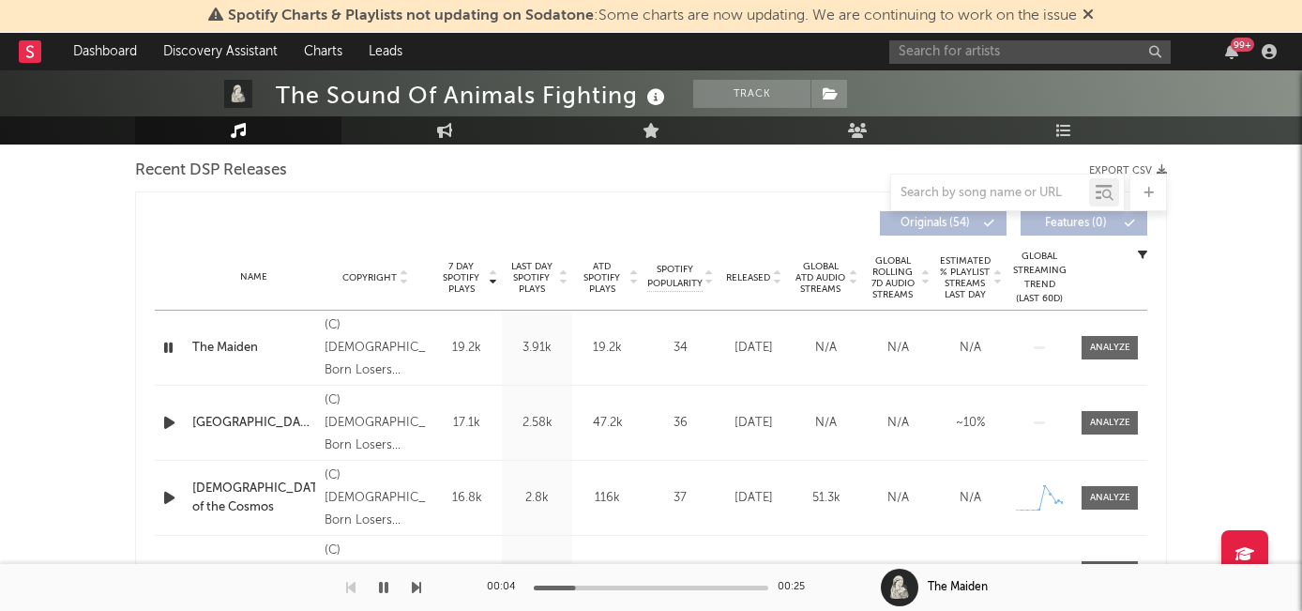
click at [165, 423] on icon "button" at bounding box center [169, 422] width 20 height 23
click at [168, 496] on icon "button" at bounding box center [169, 497] width 20 height 23
click at [163, 500] on icon "button" at bounding box center [168, 497] width 18 height 23
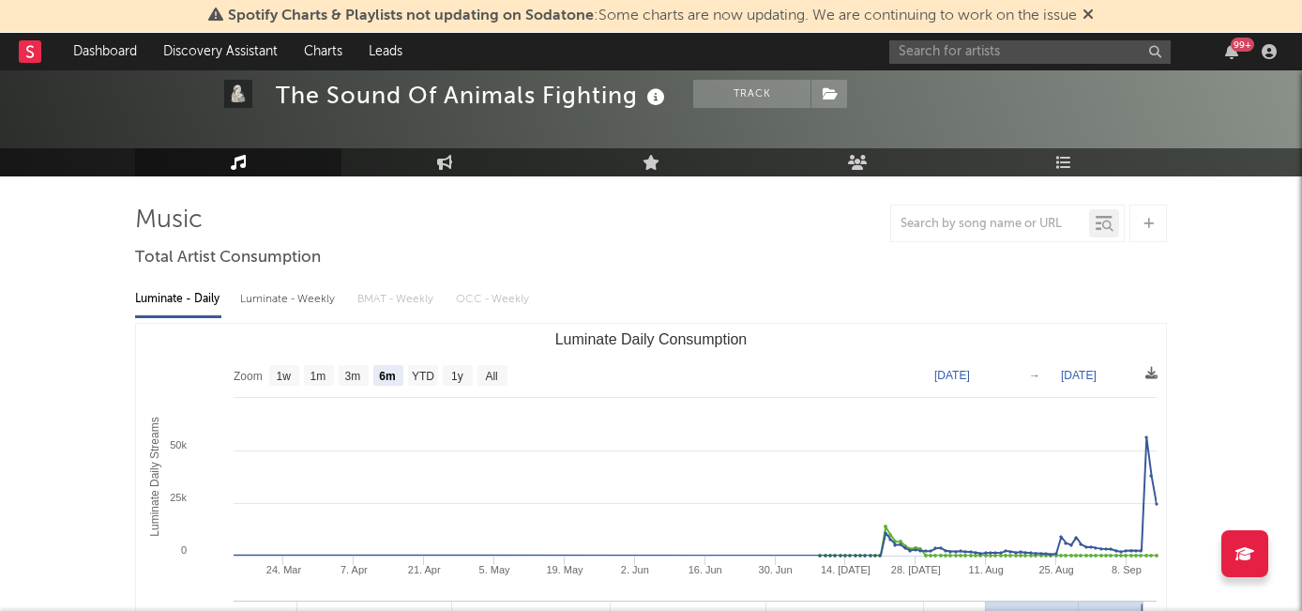
scroll to position [0, 0]
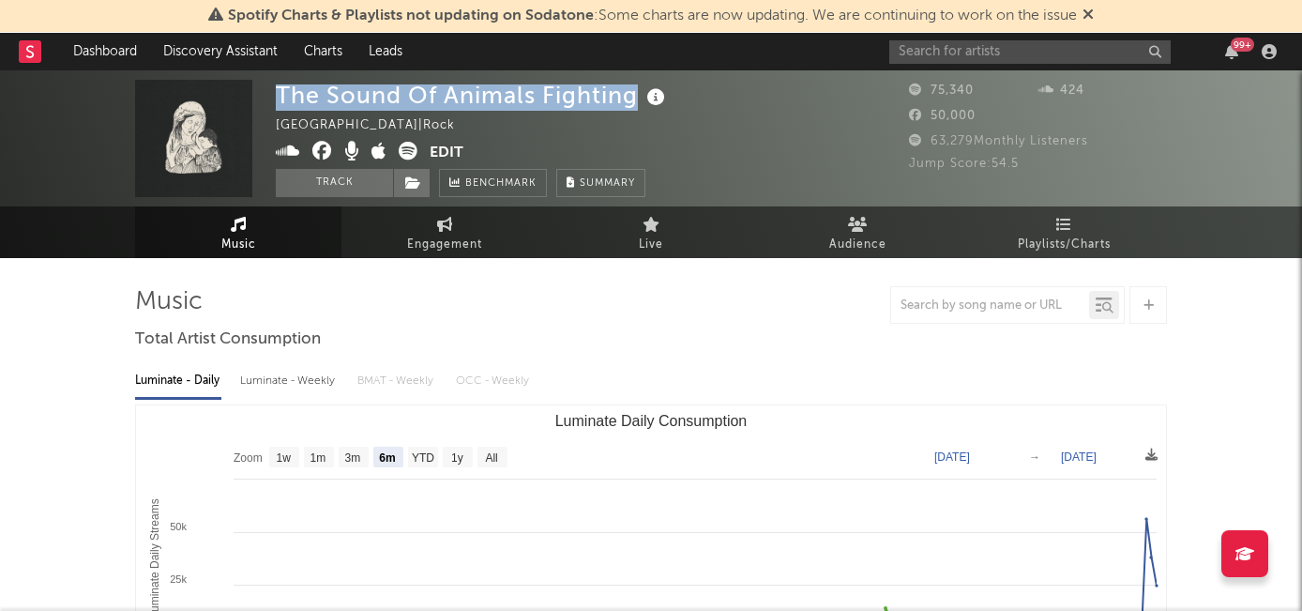
drag, startPoint x: 276, startPoint y: 91, endPoint x: 639, endPoint y: 99, distance: 363.0
click at [639, 99] on div "The Sound Of Animals Fighting" at bounding box center [473, 95] width 394 height 31
copy div "The Sound Of Animals Fighting"
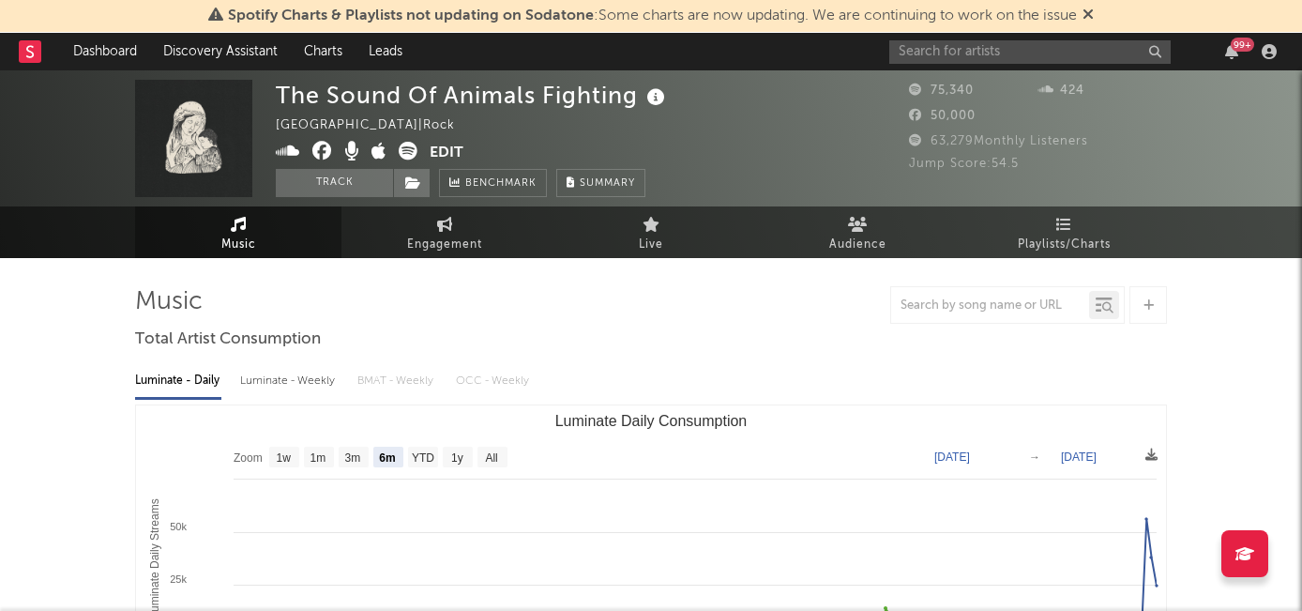
click at [508, 113] on div "The Sound Of Animals Fighting United States | Rock Edit Track Benchmark Summary" at bounding box center [473, 138] width 394 height 117
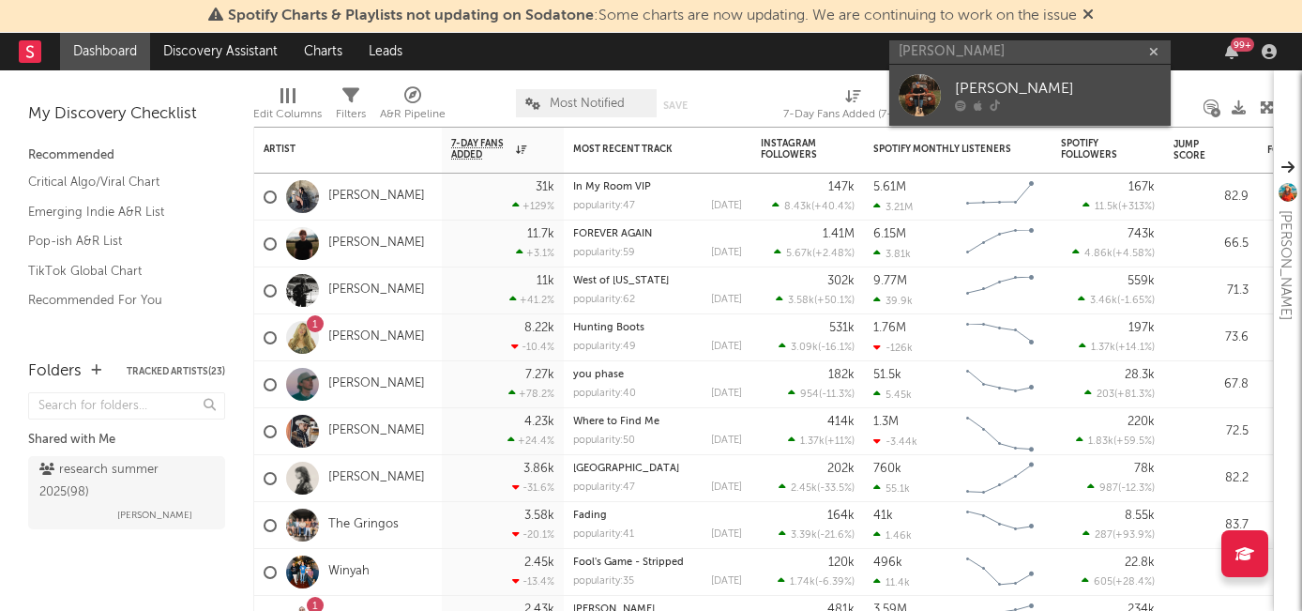
type input "[PERSON_NAME]"
click at [984, 97] on div "[PERSON_NAME]" at bounding box center [1058, 89] width 206 height 23
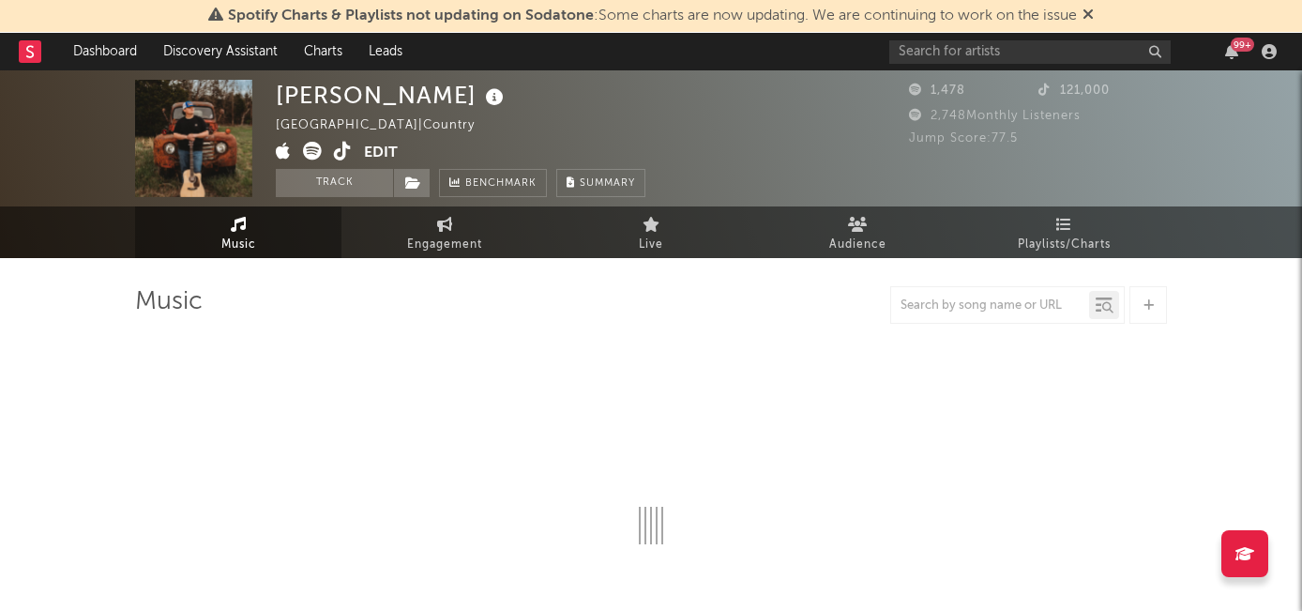
select select "6m"
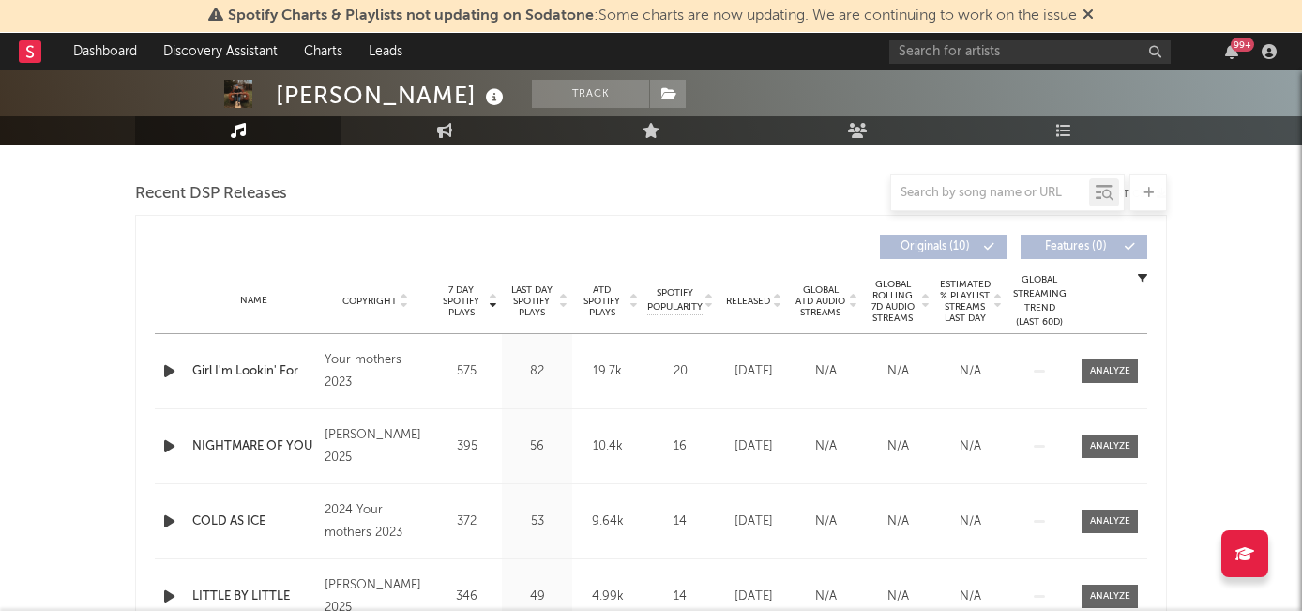
scroll to position [729, 0]
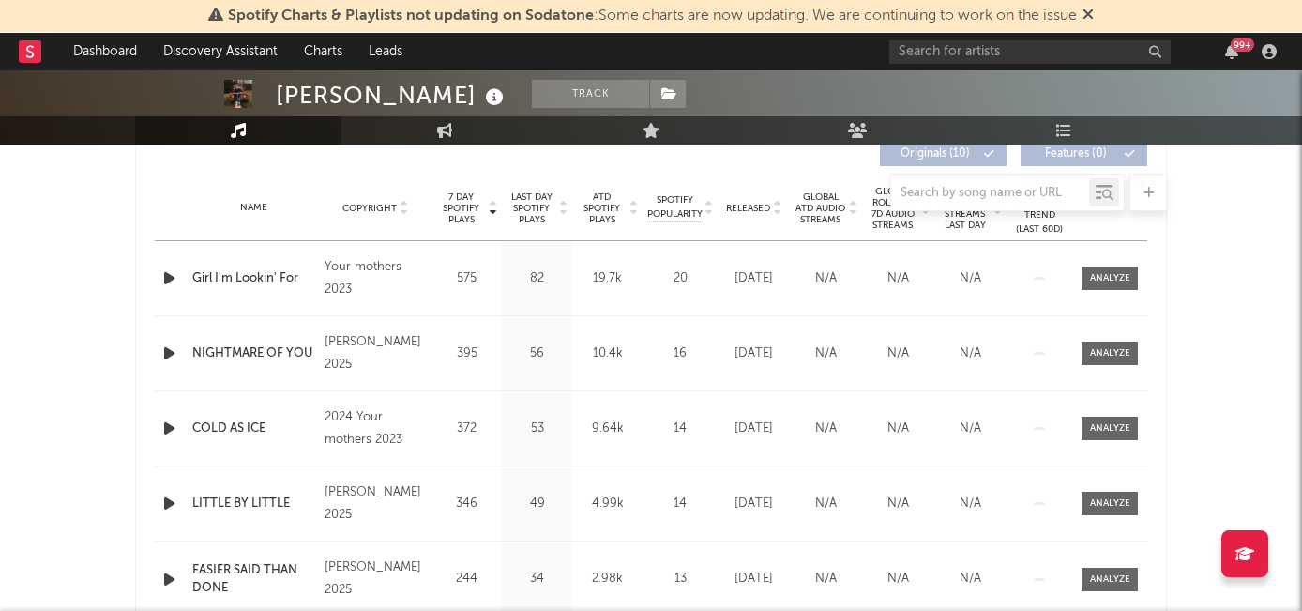
click at [745, 204] on div at bounding box center [651, 192] width 1032 height 38
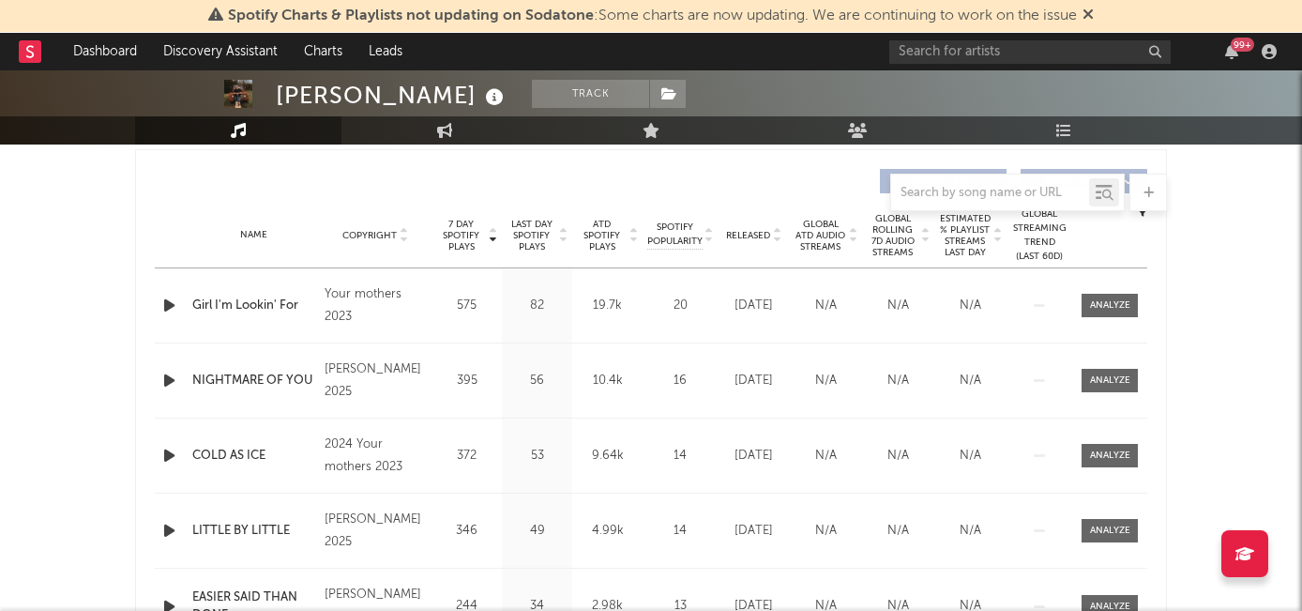
scroll to position [635, 0]
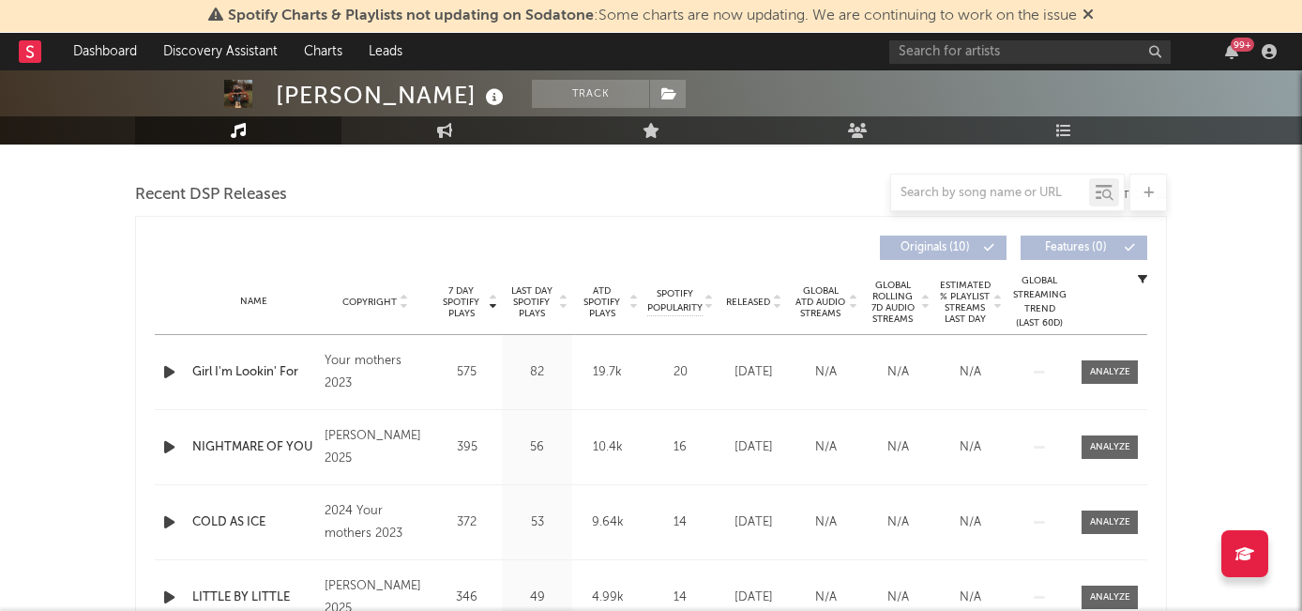
click at [749, 301] on span "Released" at bounding box center [748, 301] width 44 height 11
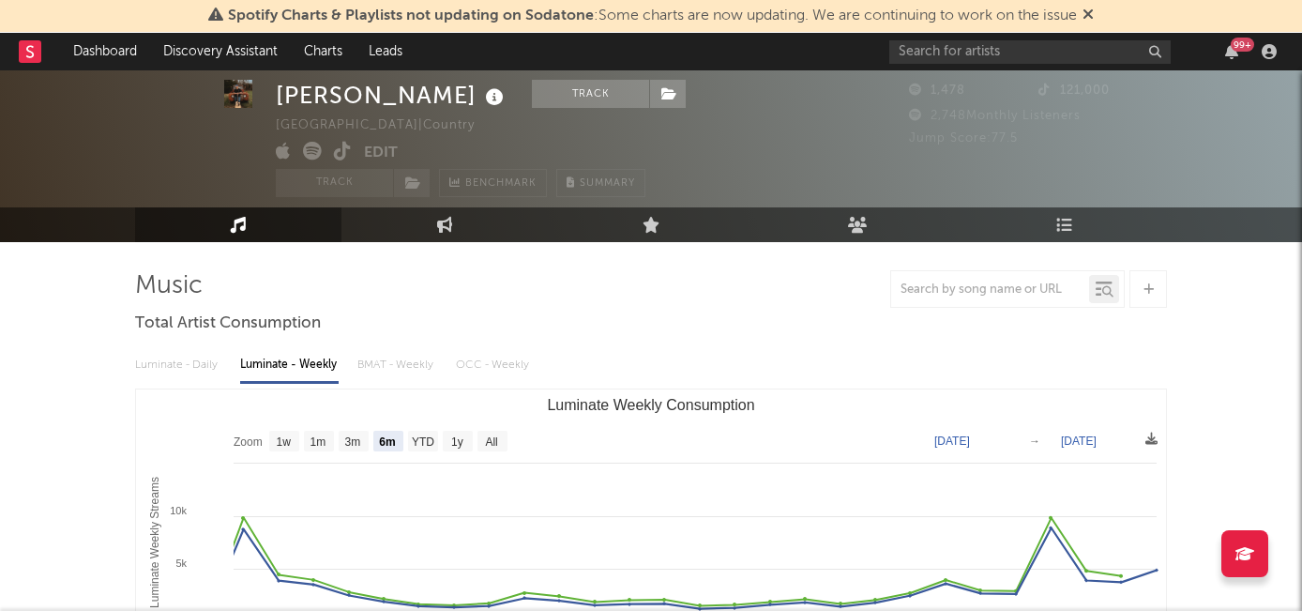
scroll to position [0, 0]
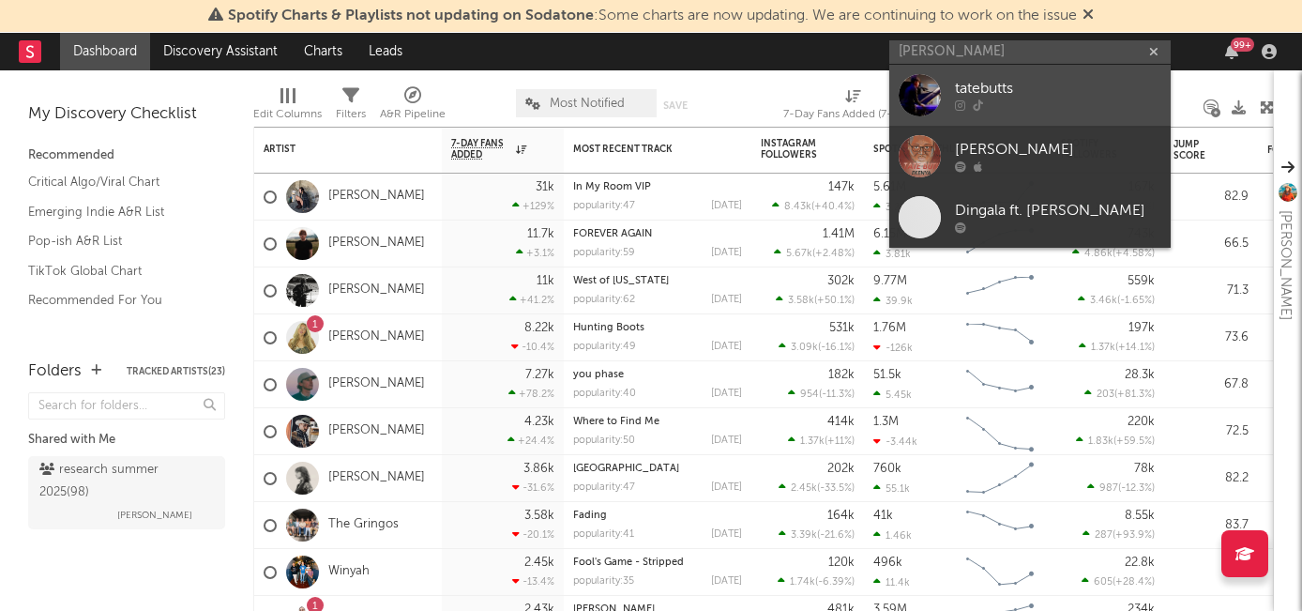
type input "[PERSON_NAME]"
click at [990, 93] on div "tatebutts" at bounding box center [1058, 89] width 206 height 23
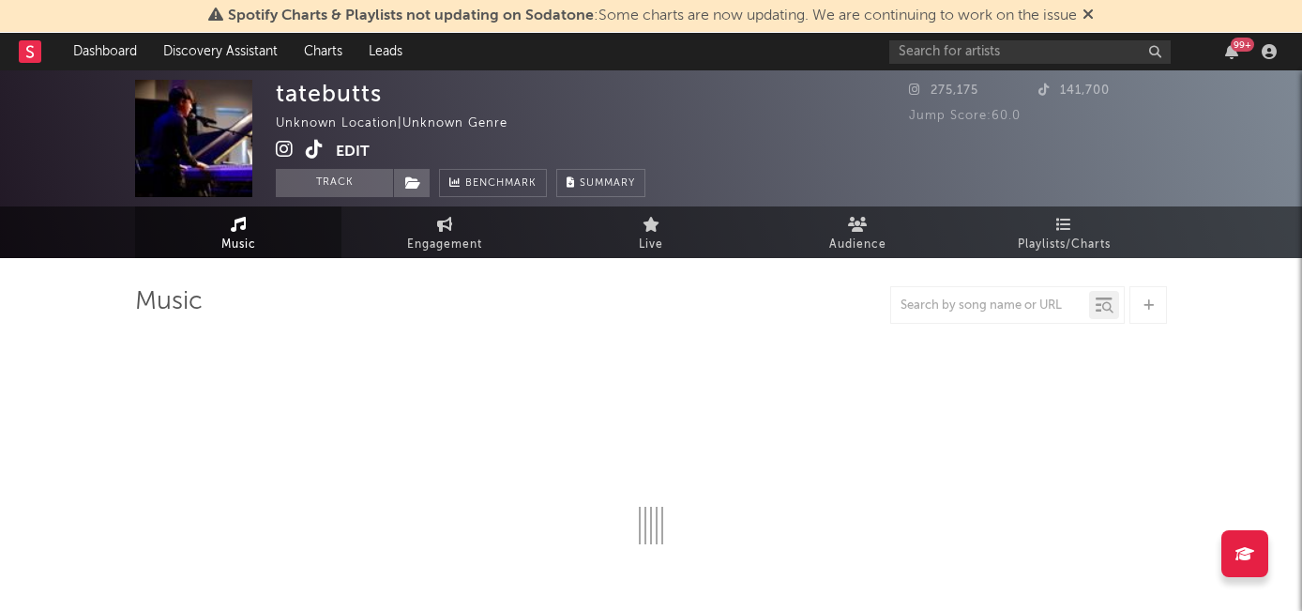
select select "1w"
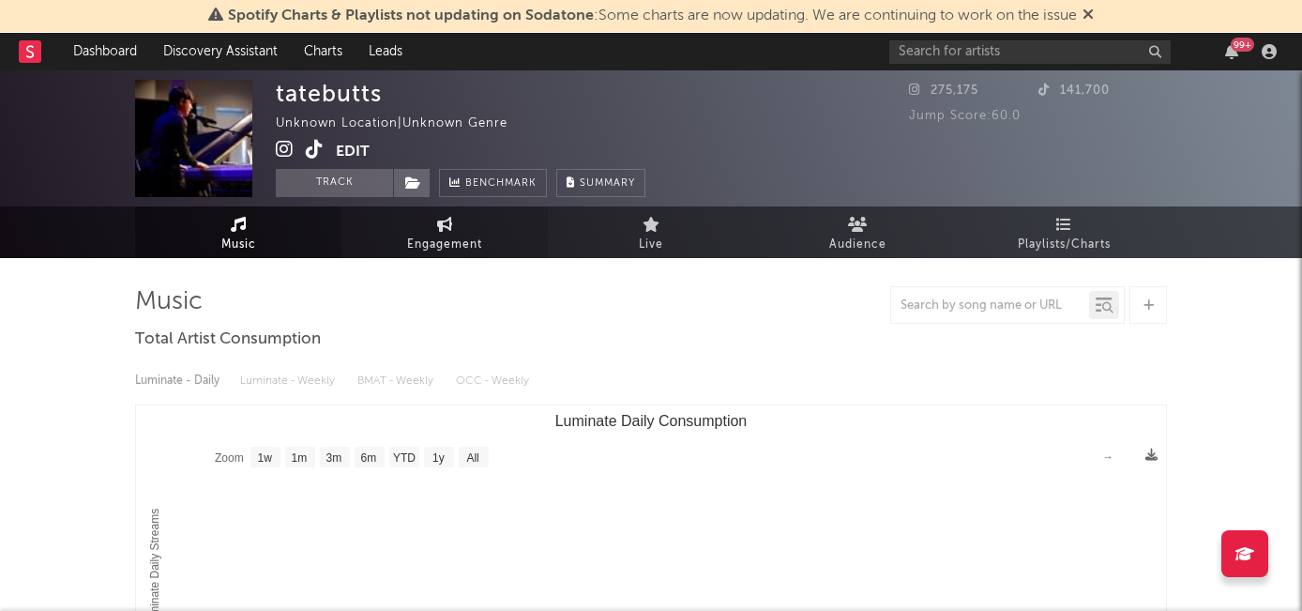
click at [455, 235] on span "Engagement" at bounding box center [444, 245] width 75 height 23
select select "1w"
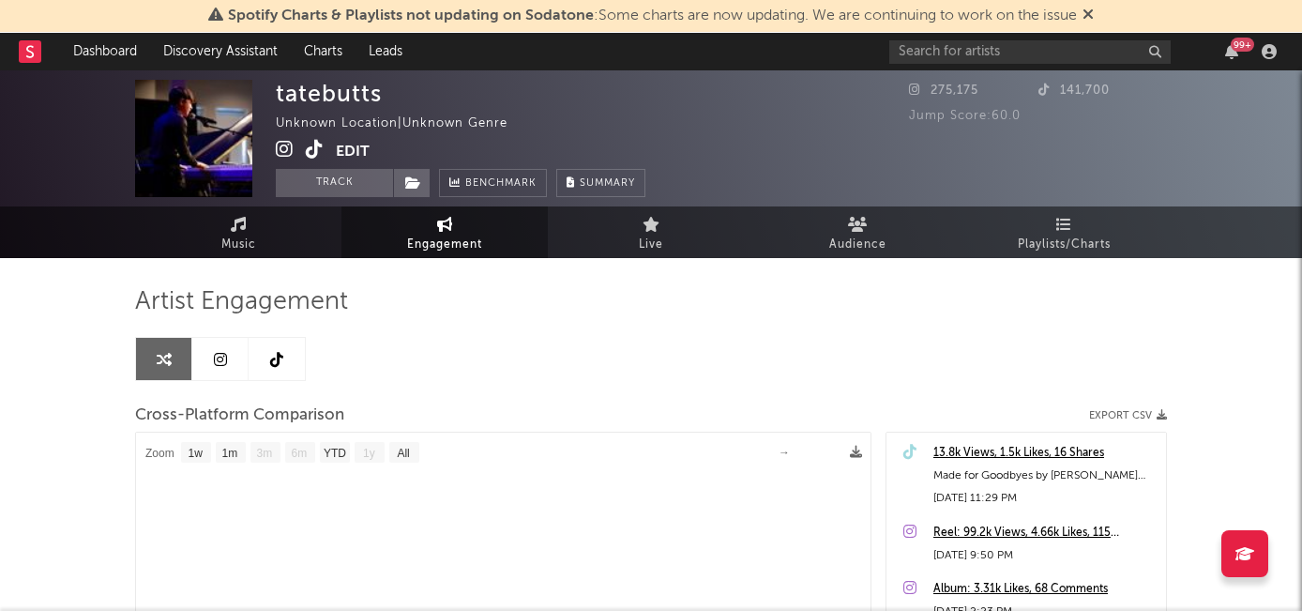
select select "1m"
click at [194, 239] on link "Music" at bounding box center [238, 232] width 206 height 52
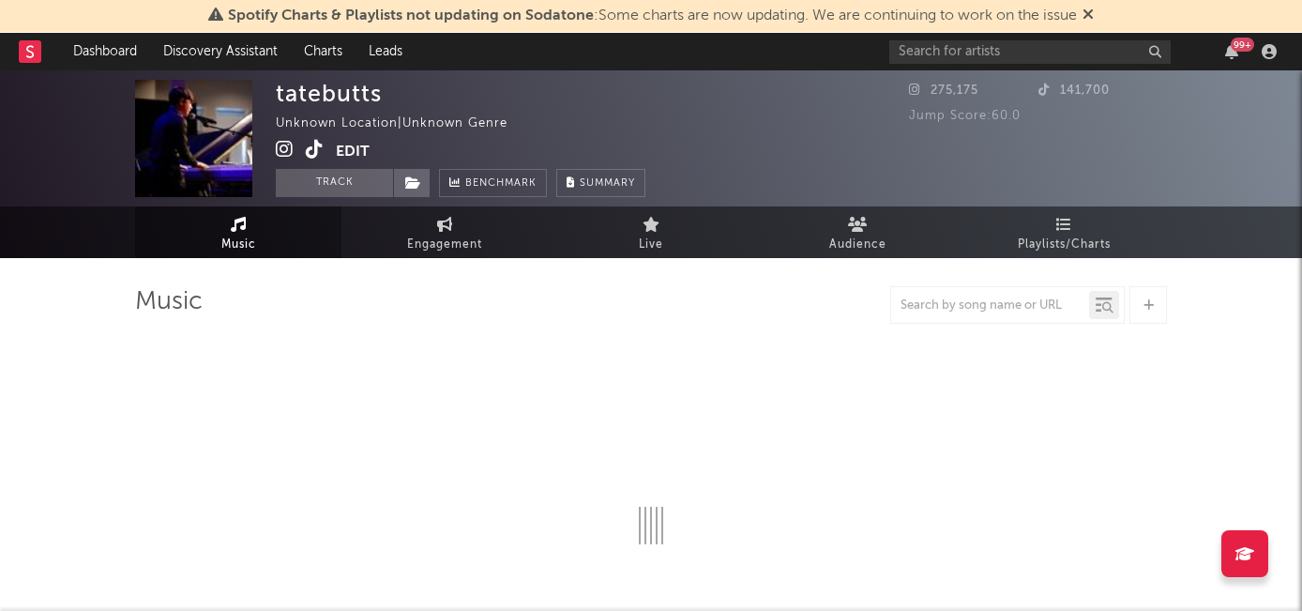
select select "1w"
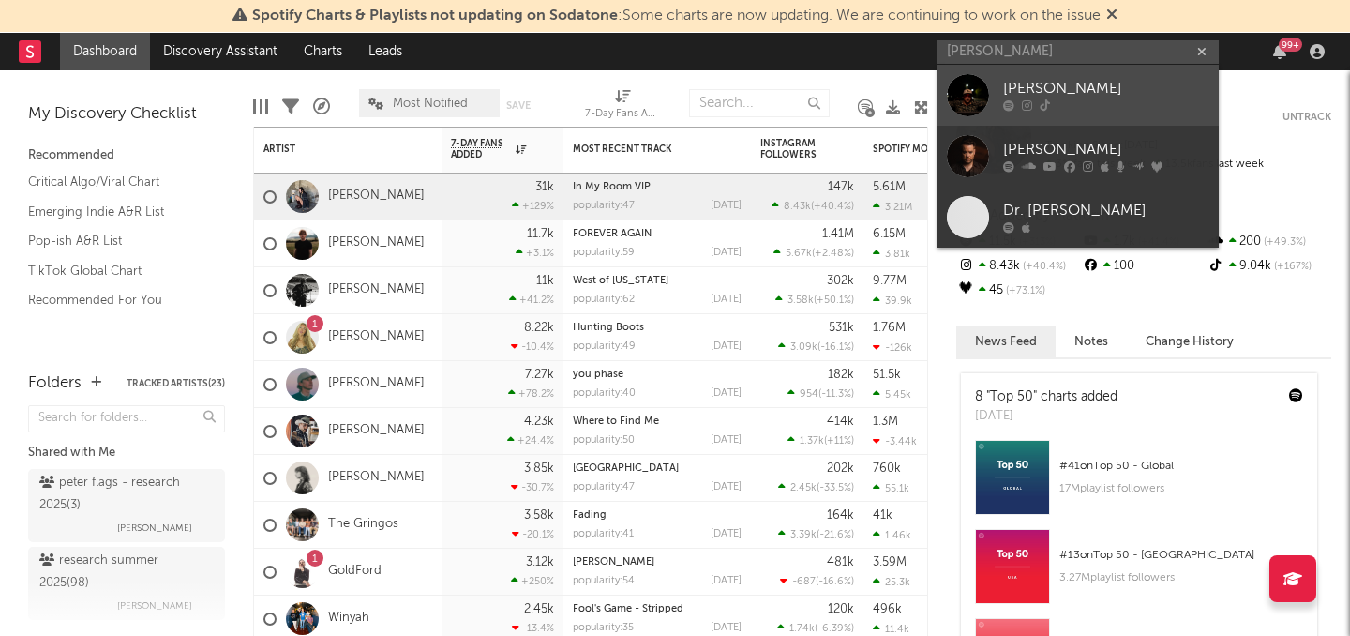
type input "[PERSON_NAME]"
click at [1027, 89] on div "[PERSON_NAME]" at bounding box center [1106, 89] width 206 height 23
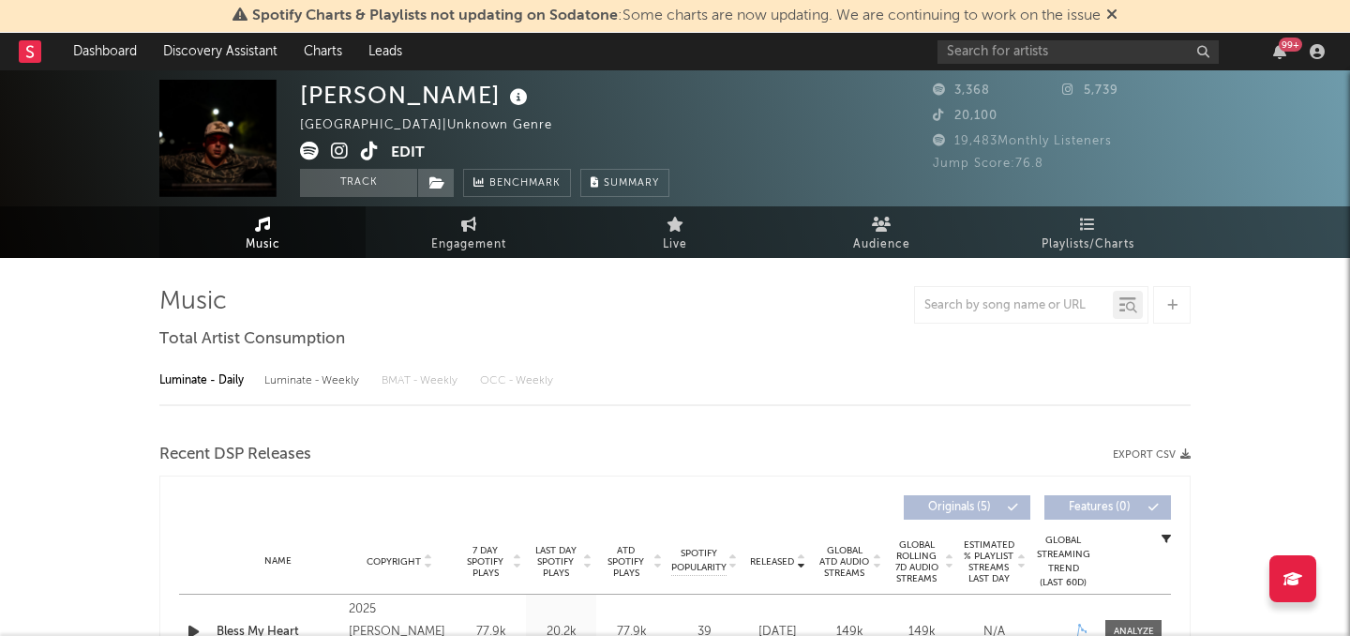
select select "1w"
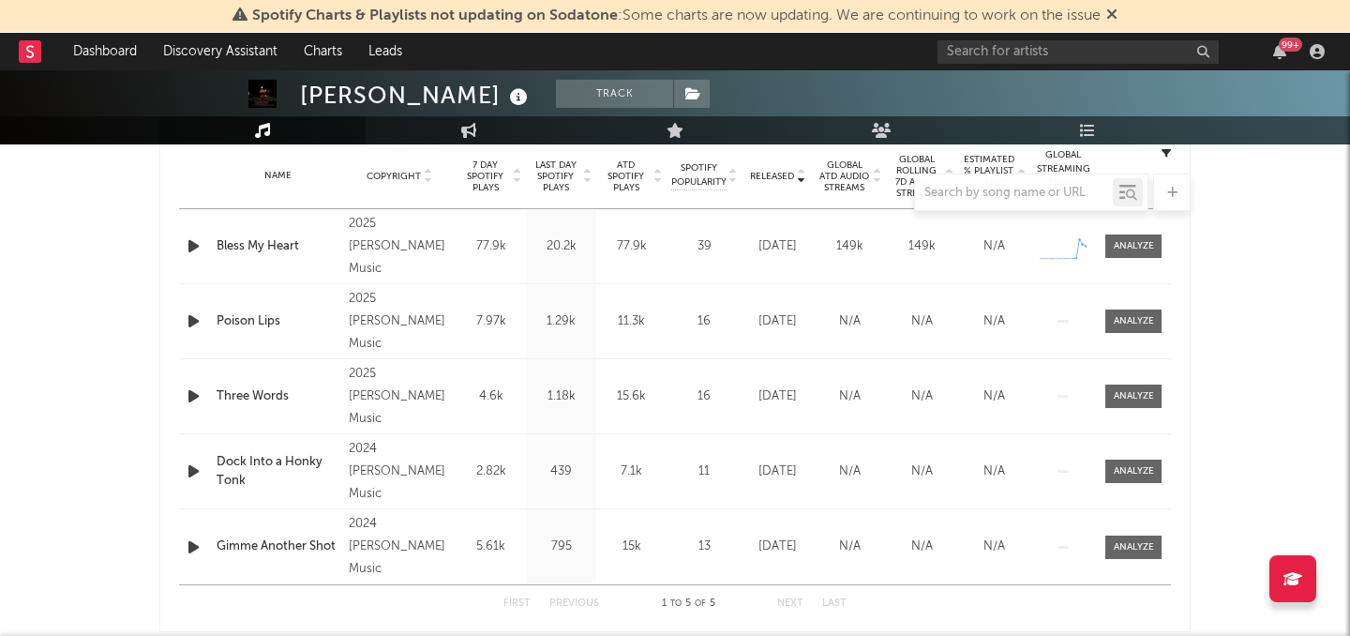
scroll to position [754, 0]
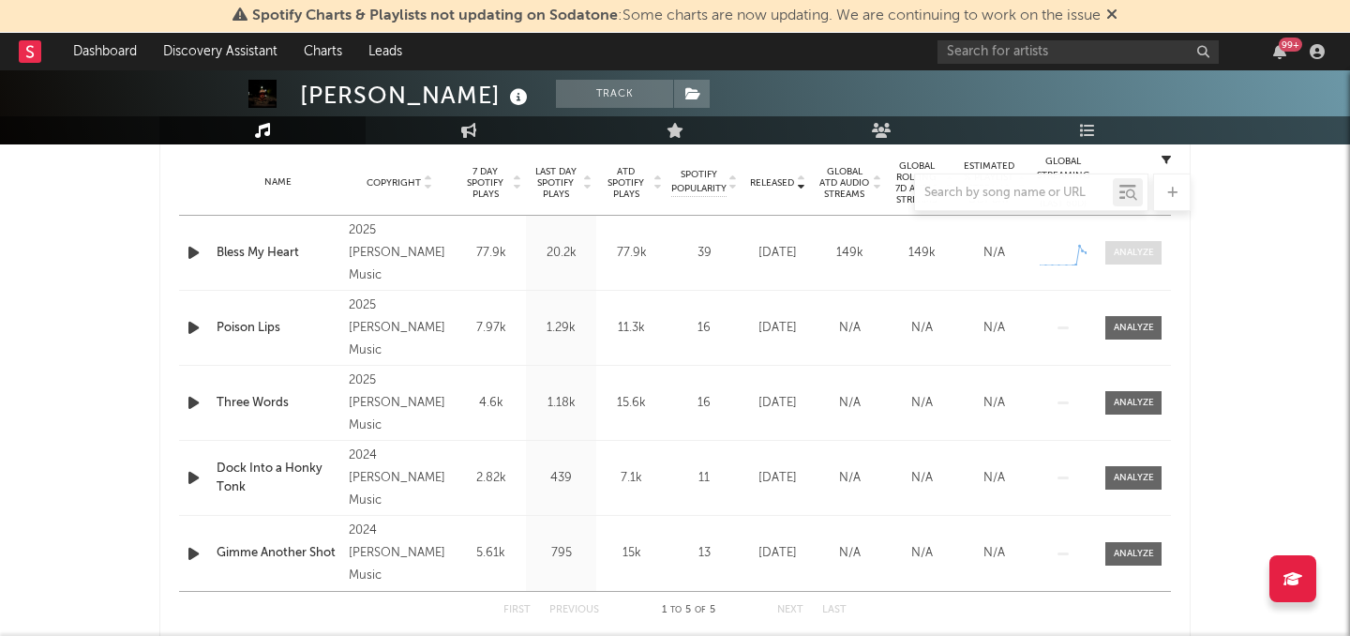
click at [1121, 243] on span at bounding box center [1134, 252] width 56 height 23
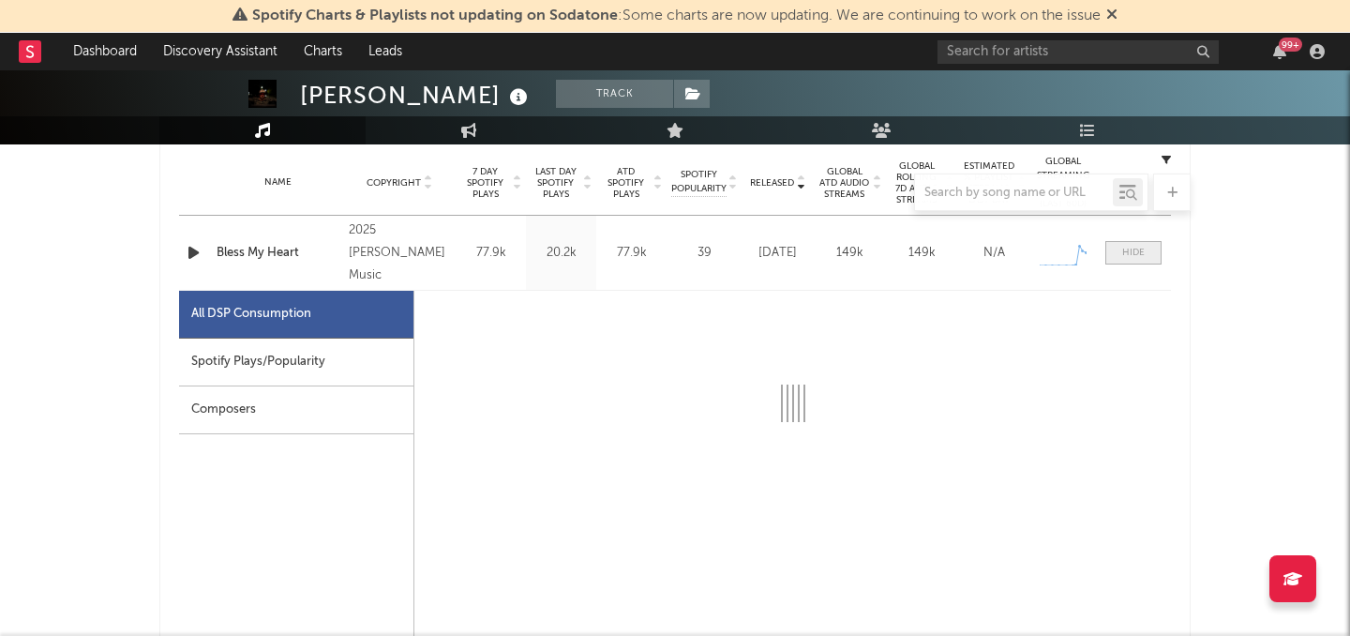
select select "1w"
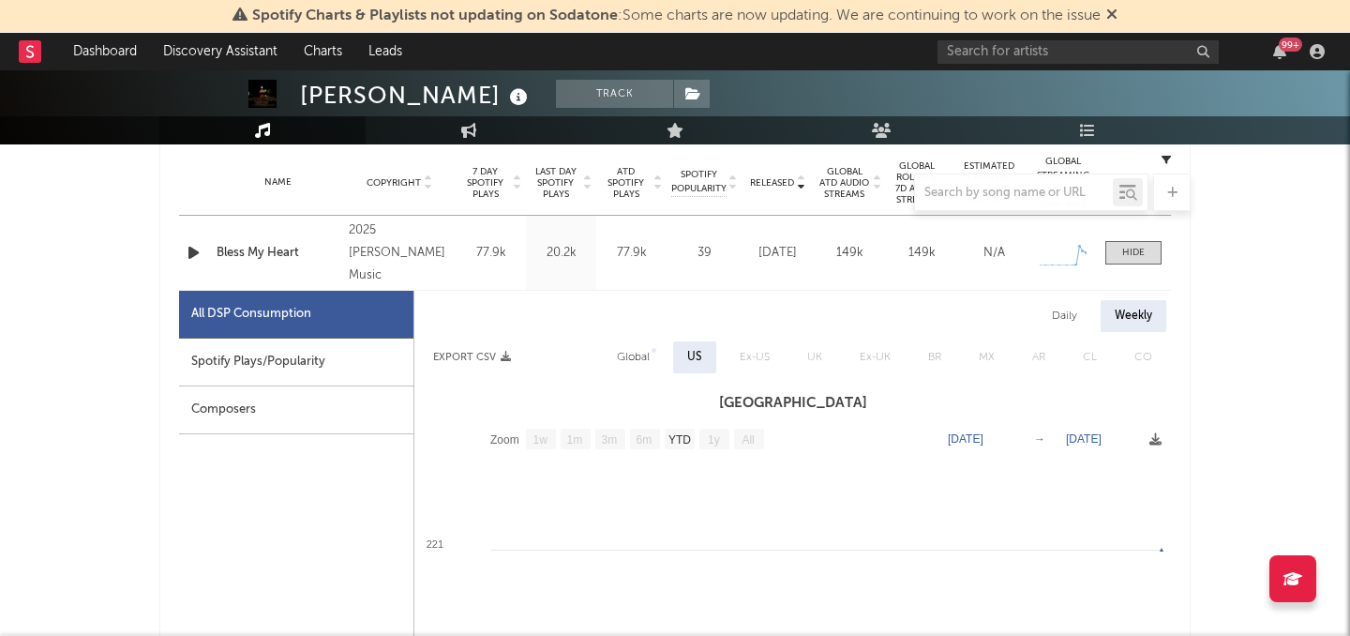
click at [262, 361] on div "Spotify Plays/Popularity" at bounding box center [296, 363] width 234 height 48
select select "1w"
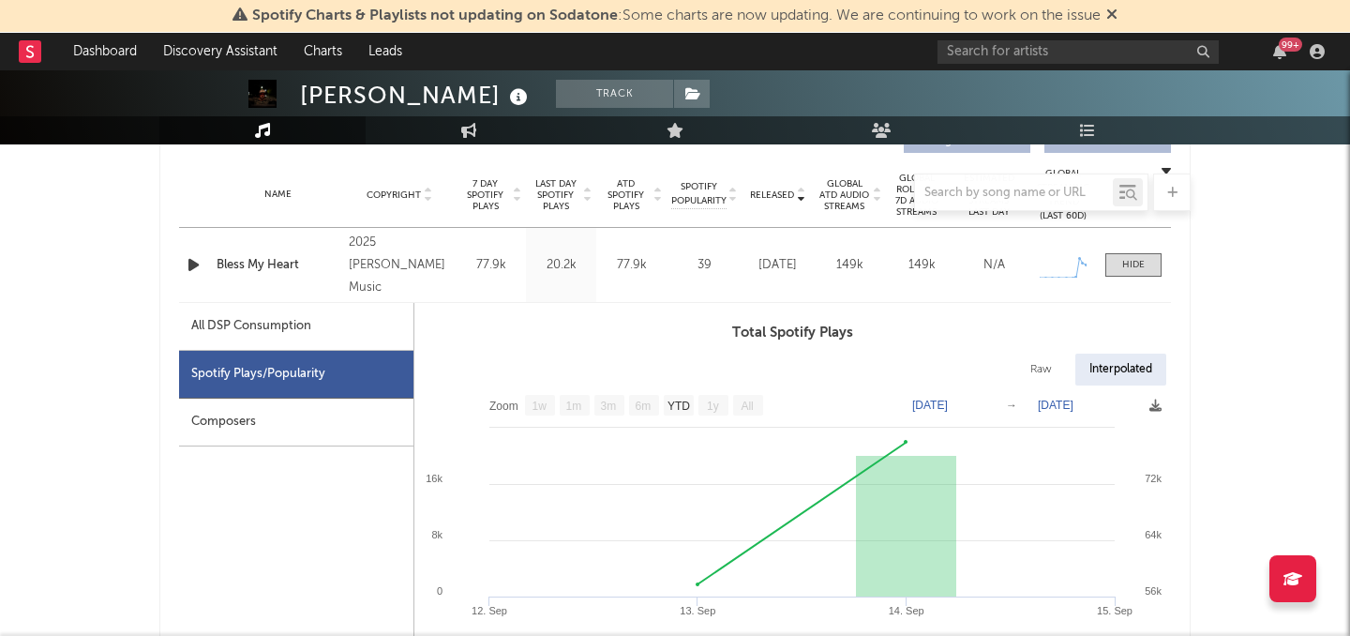
scroll to position [744, 0]
